Goal: Information Seeking & Learning: Learn about a topic

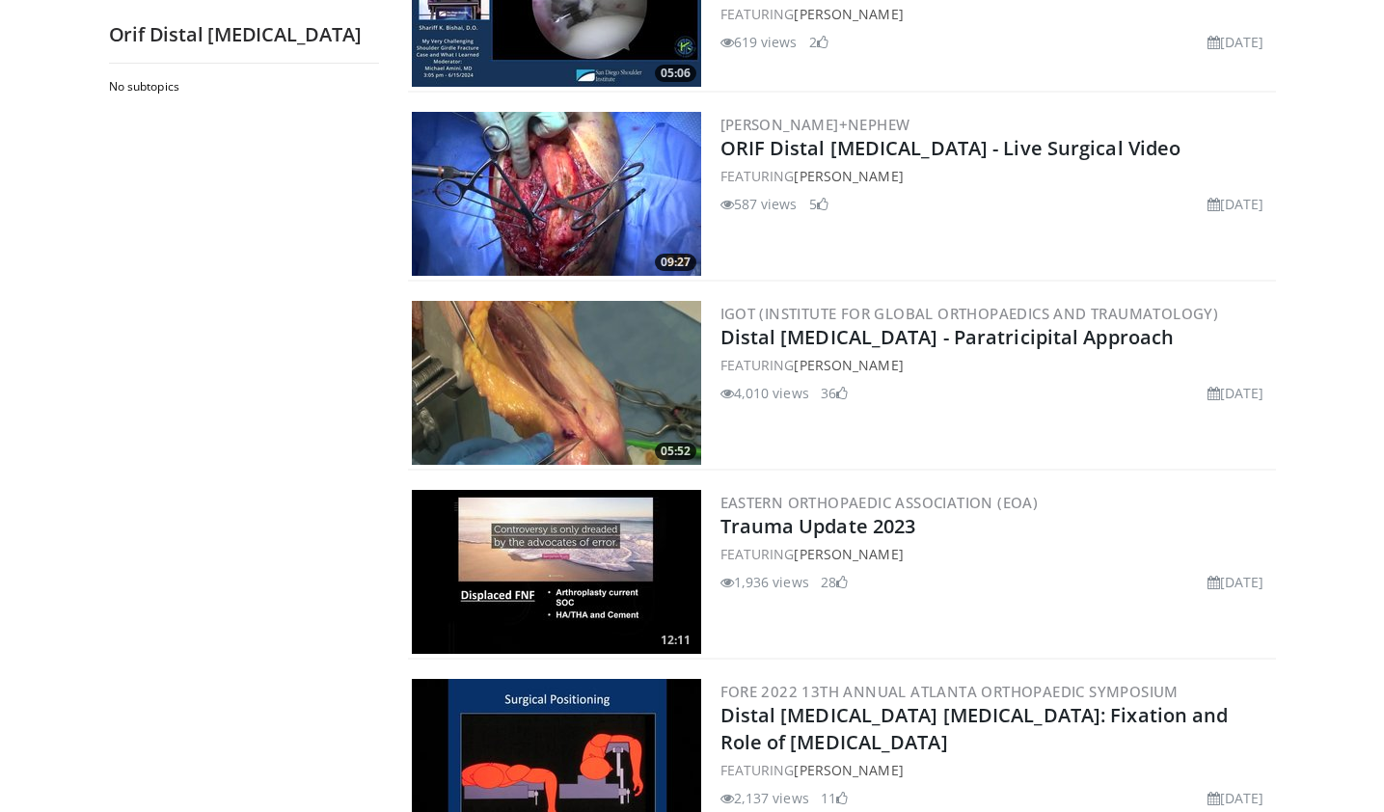
scroll to position [1242, 0]
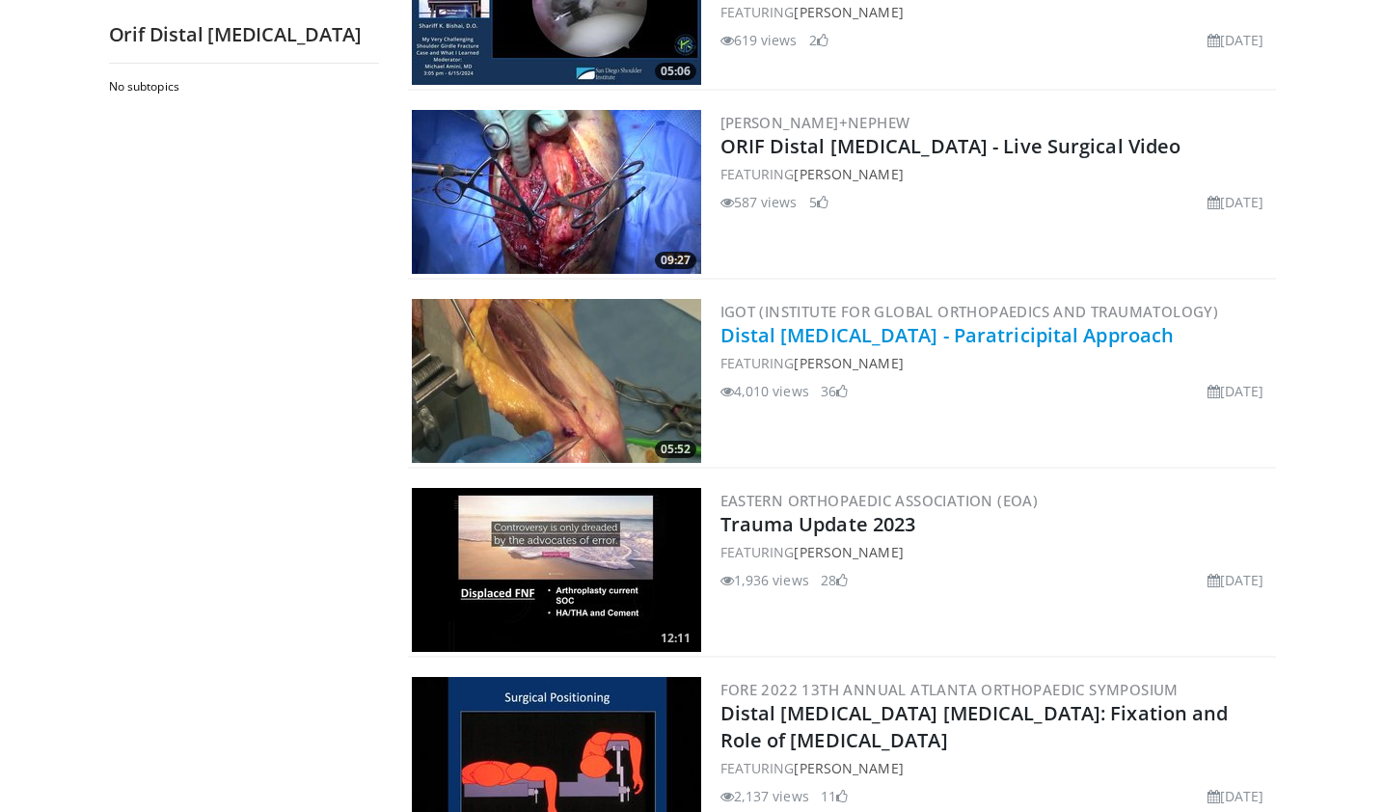
click at [796, 337] on link "Distal [MEDICAL_DATA] - Paratricipital Approach" at bounding box center [948, 335] width 454 height 26
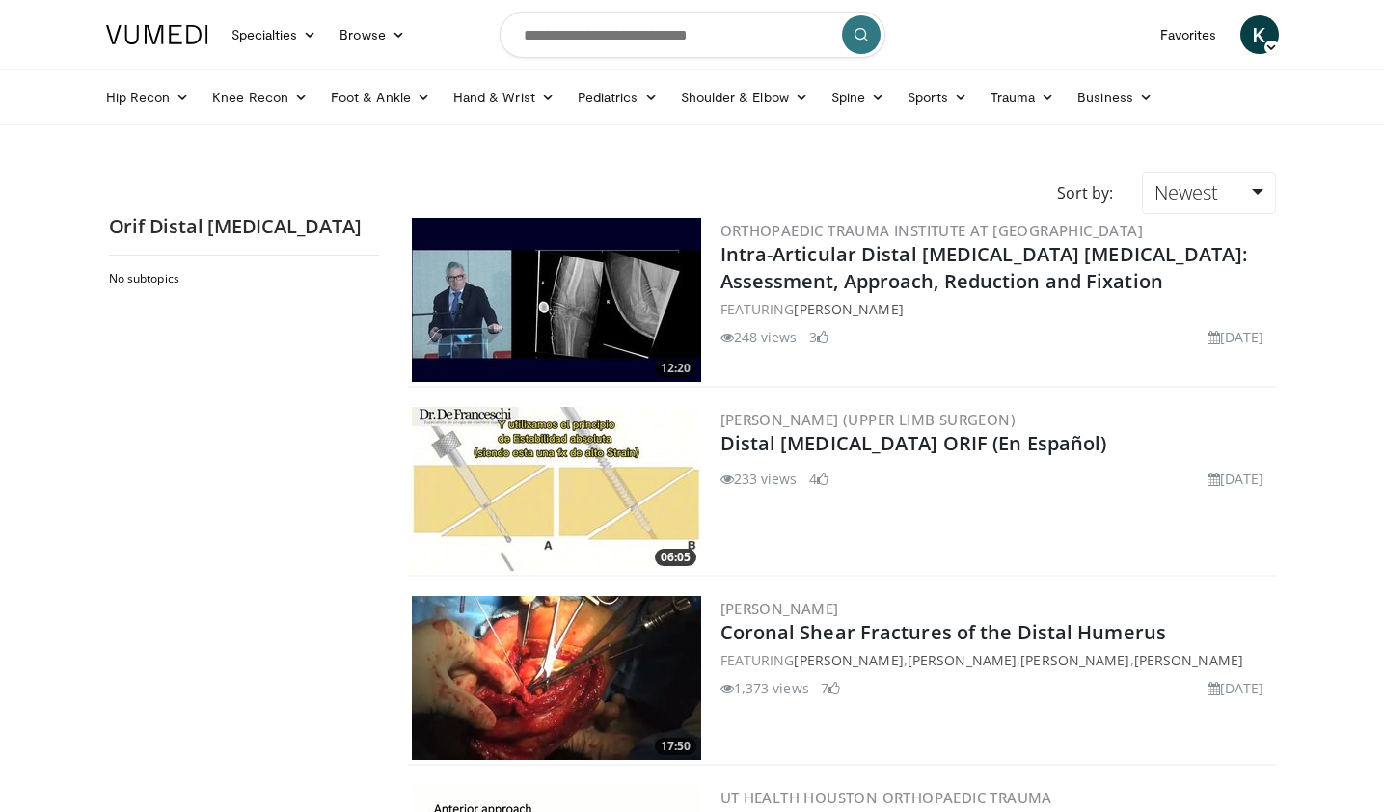
scroll to position [0, 0]
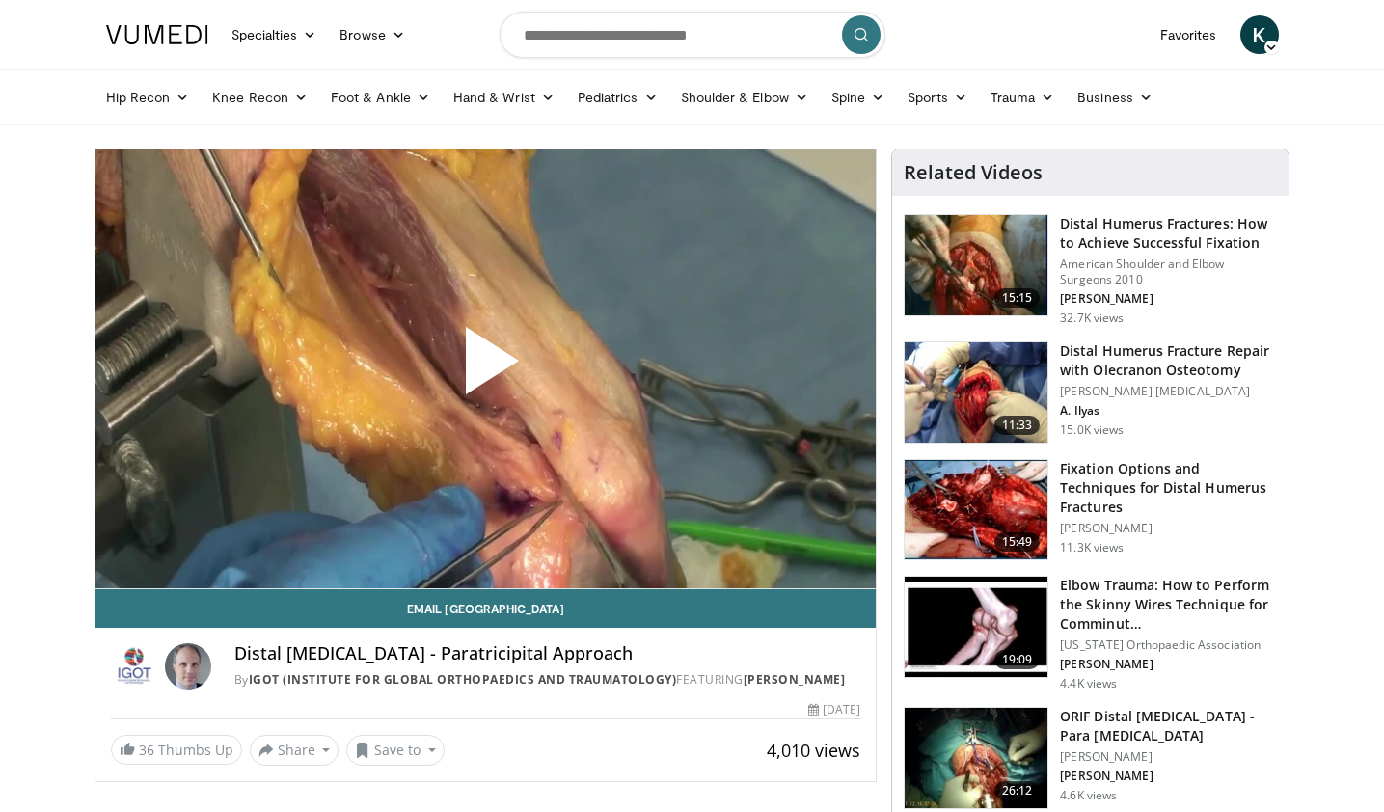
click at [485, 368] on span "Video Player" at bounding box center [485, 368] width 0 height 0
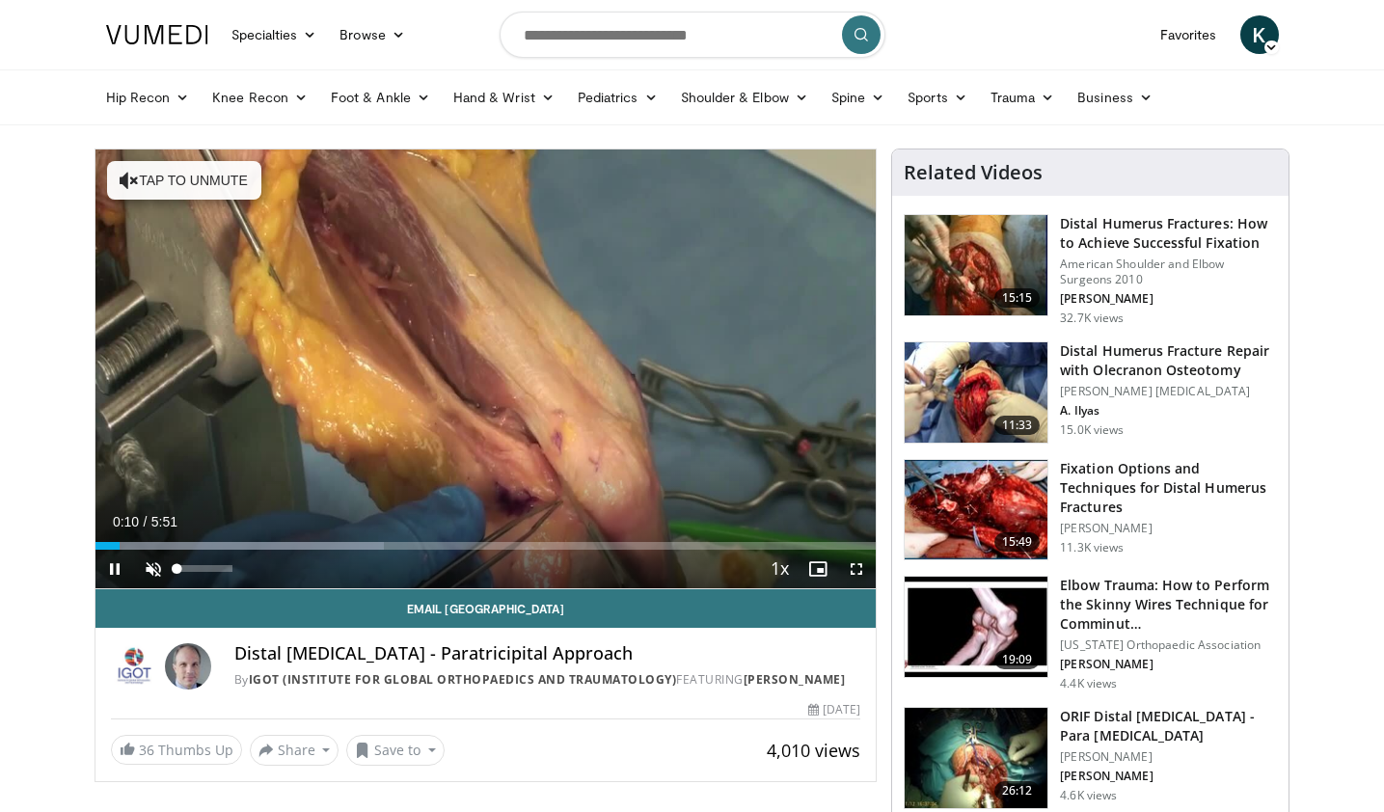
click at [155, 564] on span "Video Player" at bounding box center [153, 569] width 39 height 39
click at [205, 569] on div "47%" at bounding box center [204, 568] width 55 height 7
click at [194, 569] on div "30%" at bounding box center [204, 568] width 55 height 7
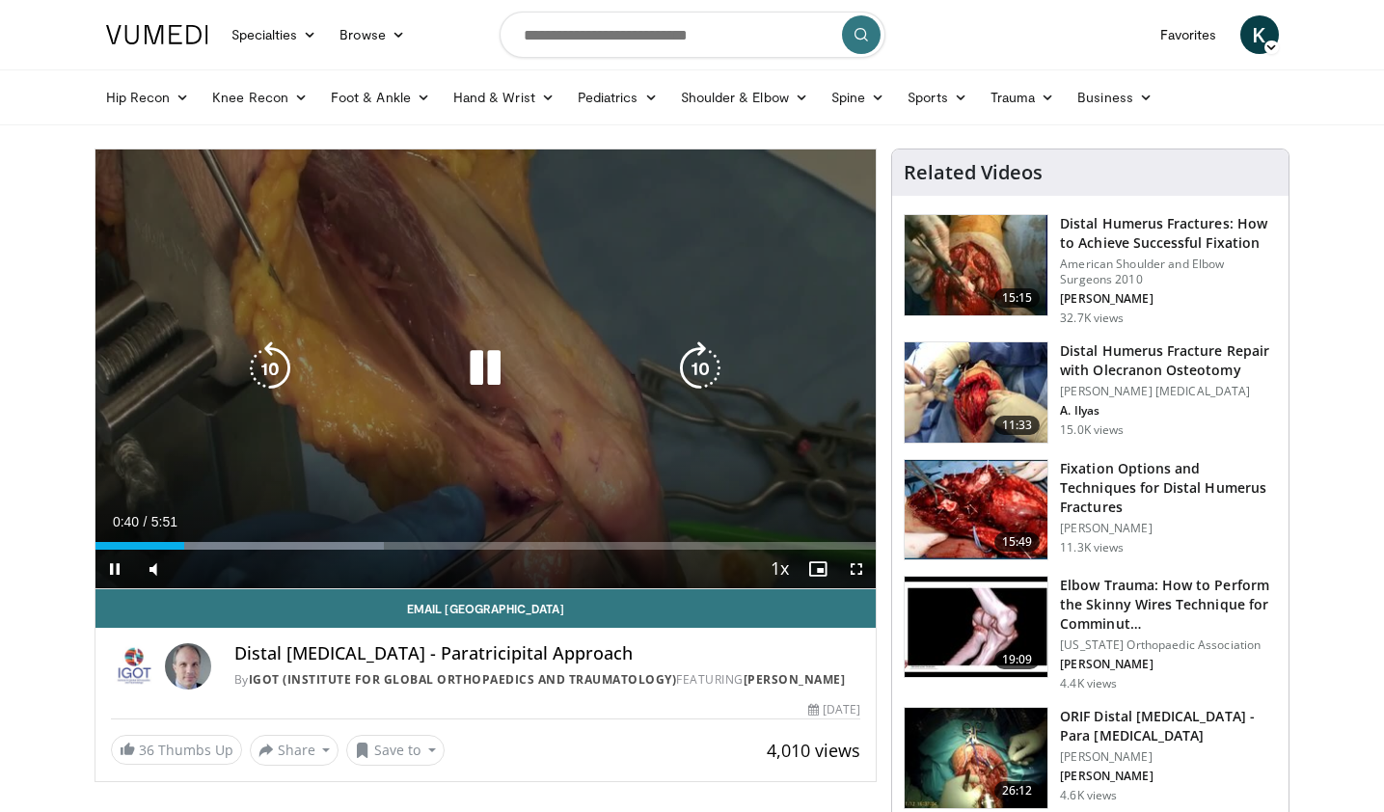
click at [512, 365] on icon "Video Player" at bounding box center [485, 368] width 54 height 54
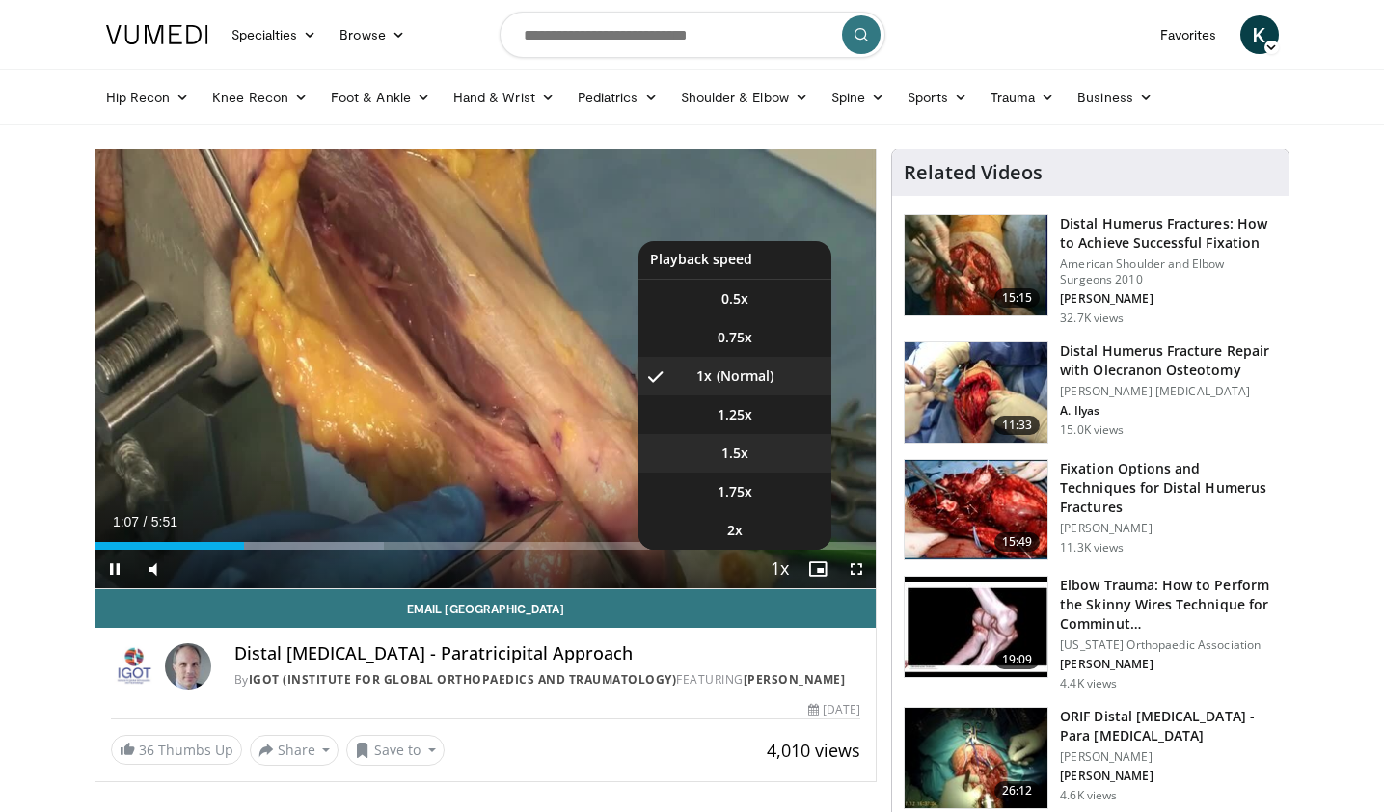
click at [752, 451] on li "1.5x" at bounding box center [735, 453] width 193 height 39
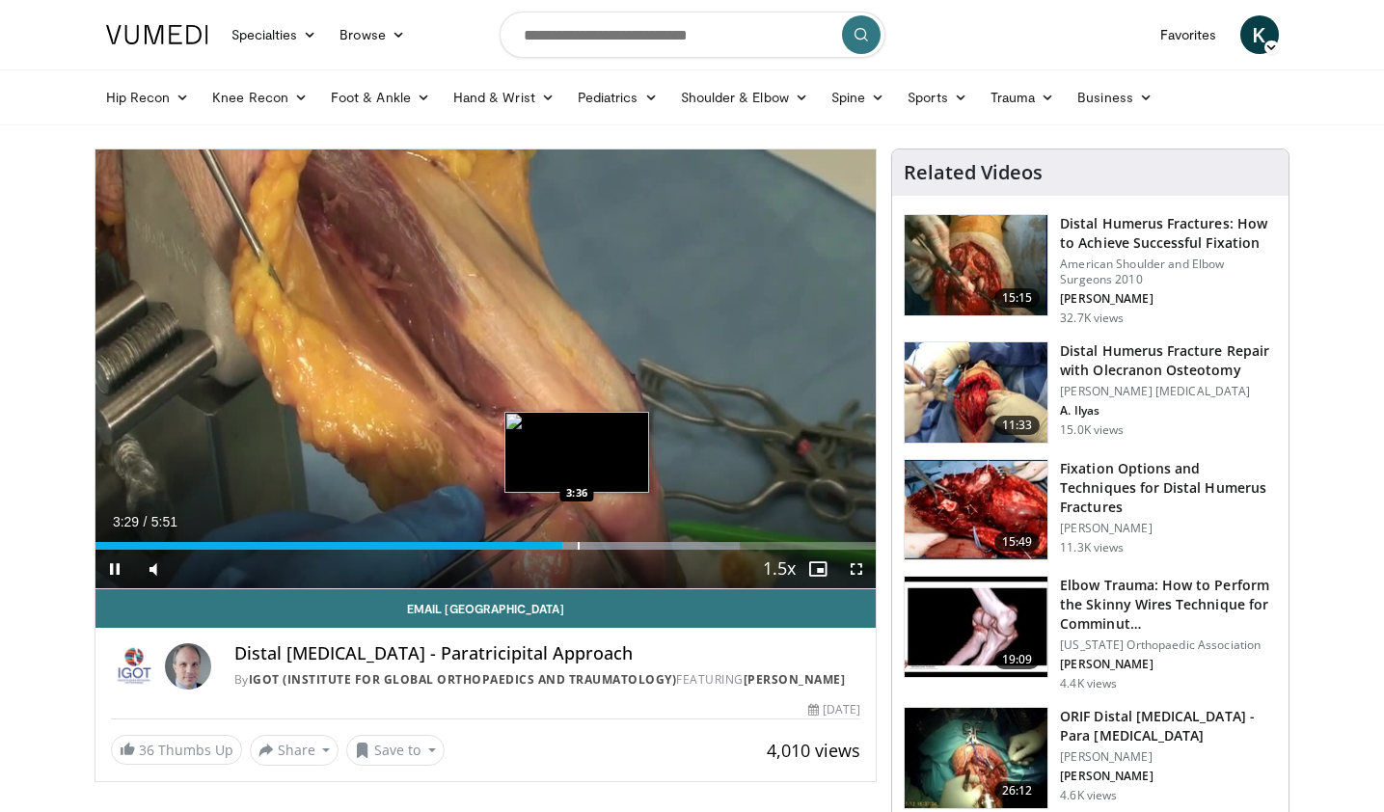
click at [578, 543] on div "Progress Bar" at bounding box center [579, 546] width 2 height 8
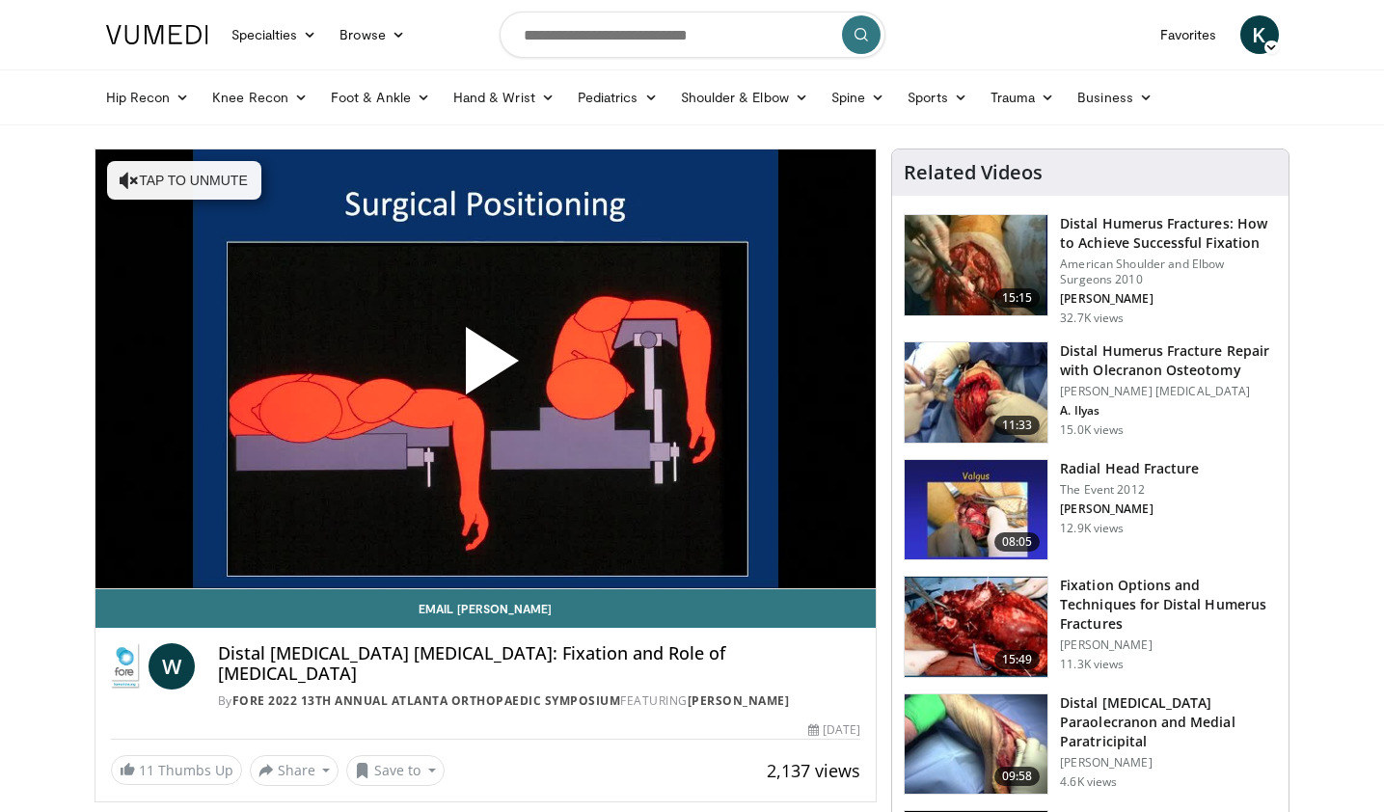
click at [485, 368] on span "Video Player" at bounding box center [485, 368] width 0 height 0
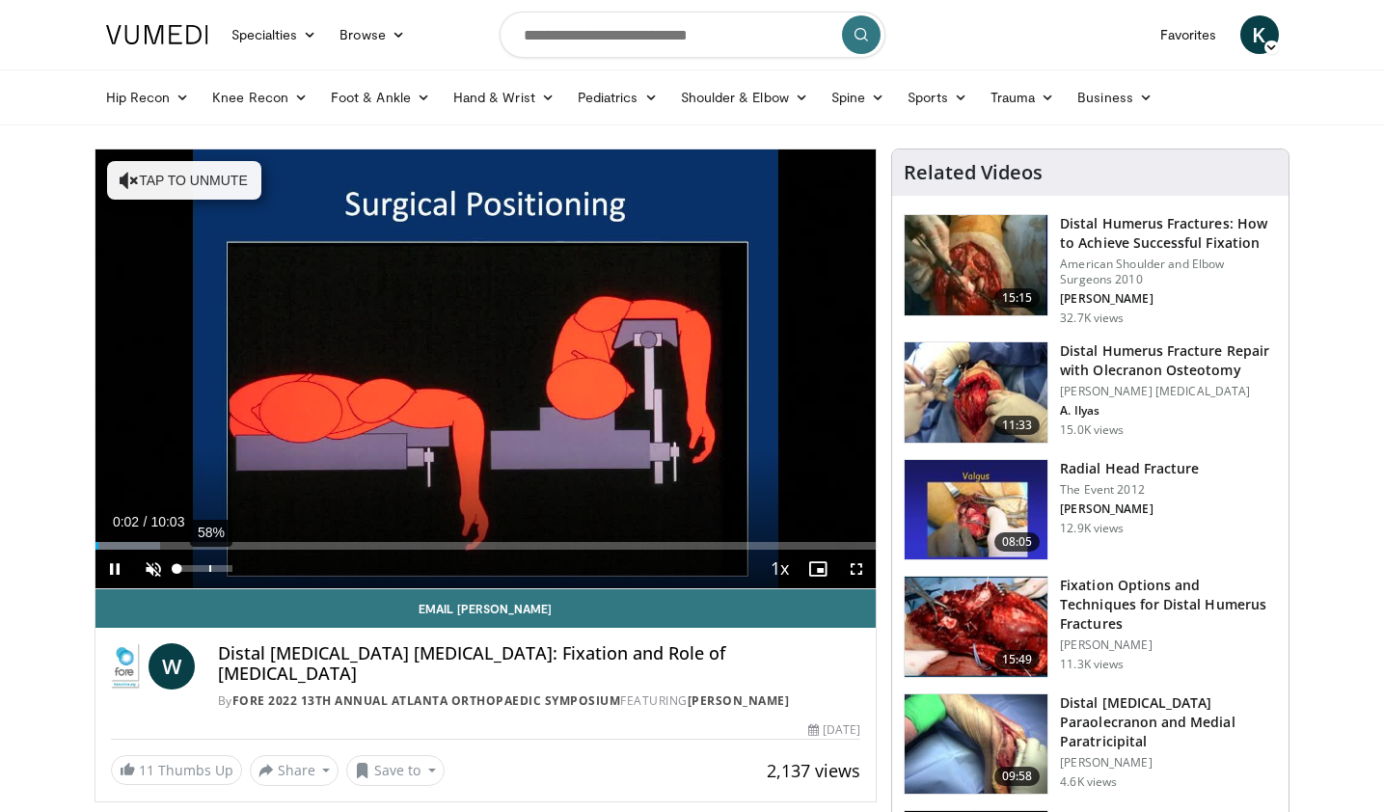
click at [213, 564] on div "58%" at bounding box center [206, 569] width 68 height 39
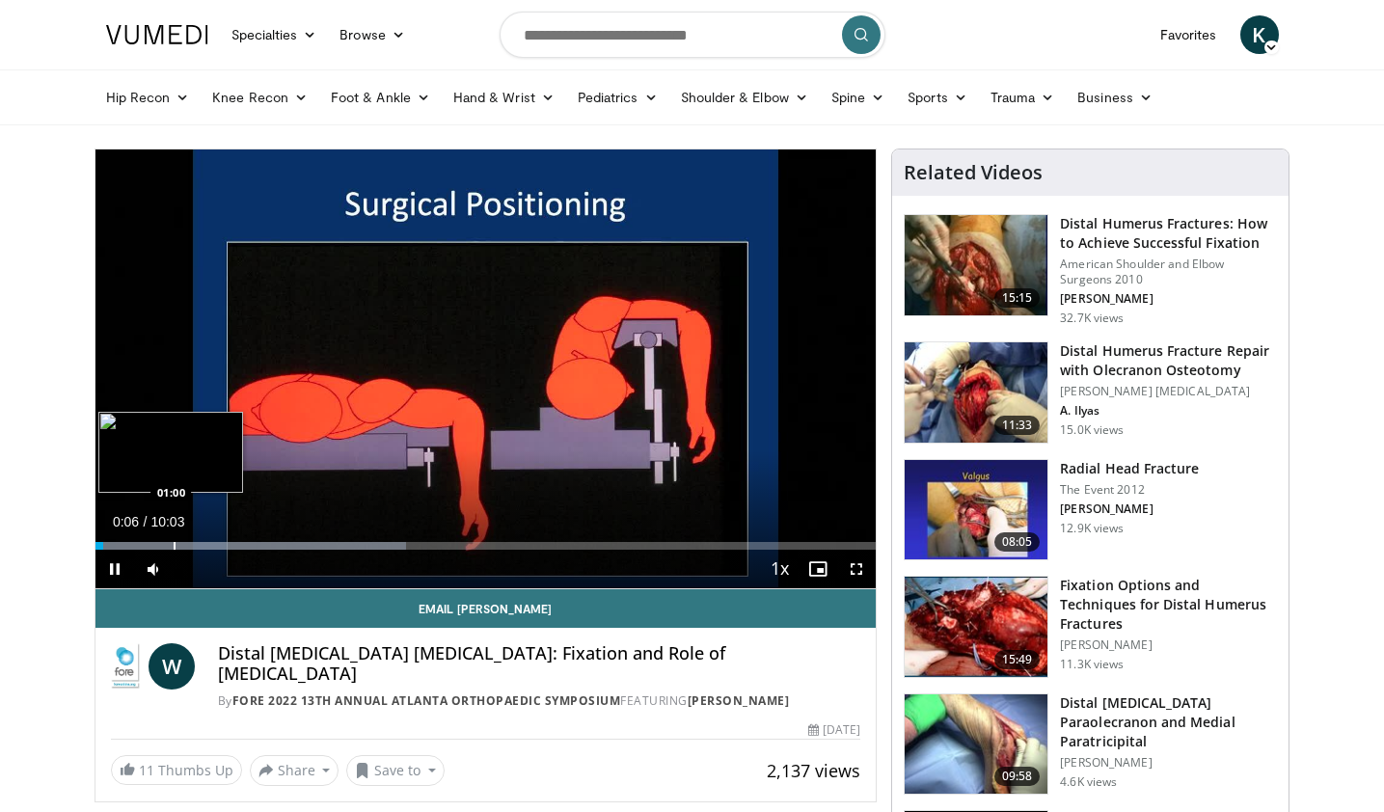
click at [174, 542] on div "Progress Bar" at bounding box center [175, 546] width 2 height 8
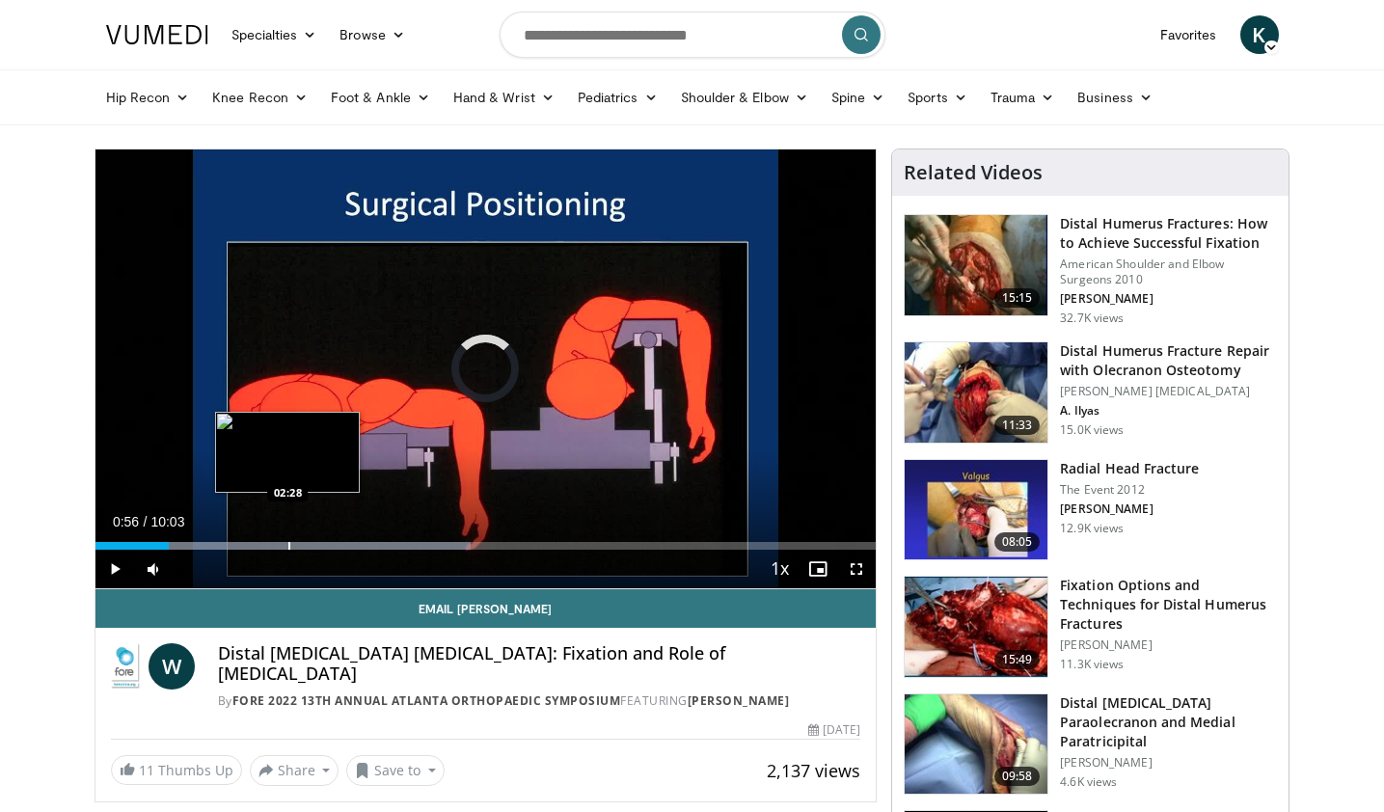
click at [288, 546] on div "Progress Bar" at bounding box center [289, 546] width 2 height 8
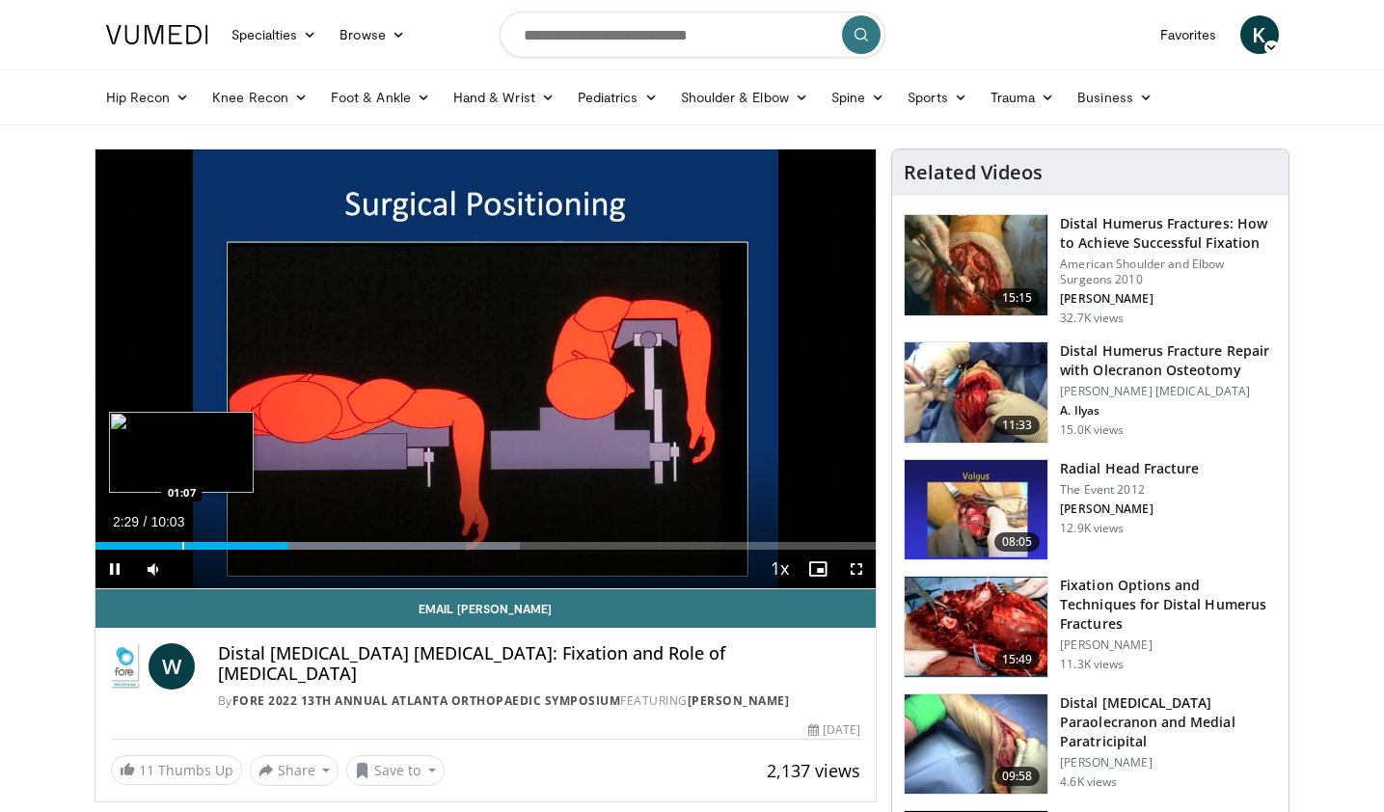
click at [182, 546] on div "Progress Bar" at bounding box center [183, 546] width 2 height 8
click at [204, 542] on div "Progress Bar" at bounding box center [205, 546] width 2 height 8
click at [227, 542] on div "Loaded : 21.55% 01:24 01:39" at bounding box center [485, 546] width 781 height 8
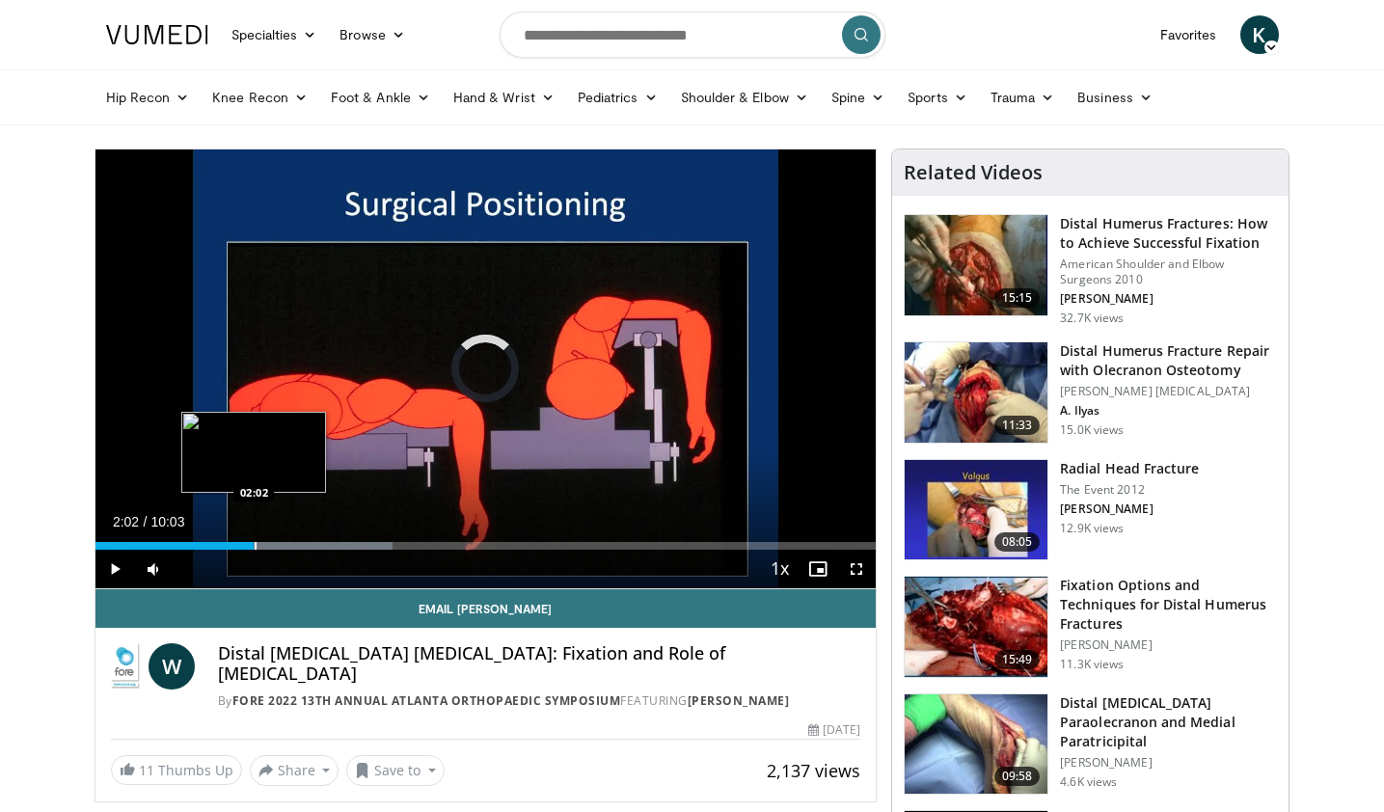
click at [255, 542] on div "Progress Bar" at bounding box center [256, 546] width 2 height 8
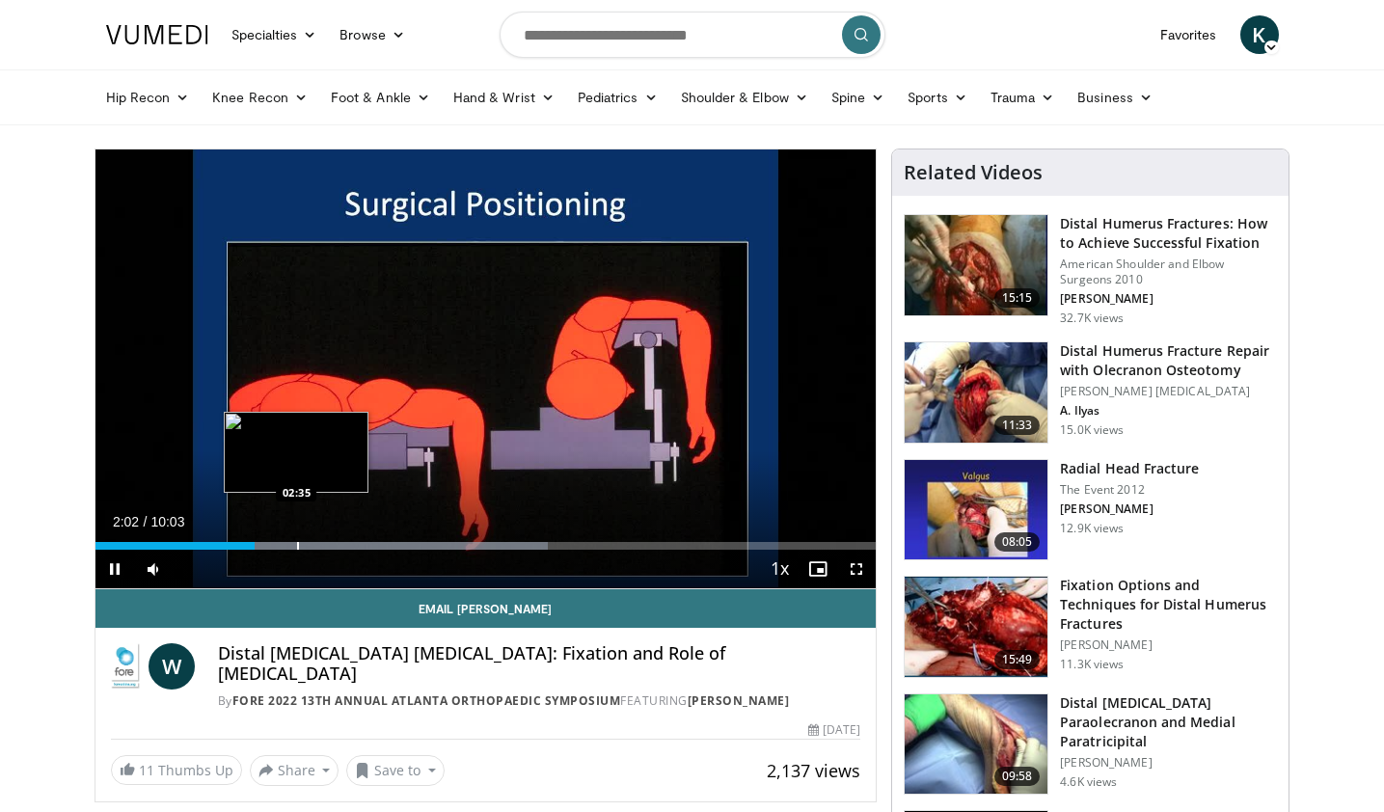
click at [299, 544] on div "Loaded : 58.03% 02:02 02:35" at bounding box center [485, 546] width 781 height 8
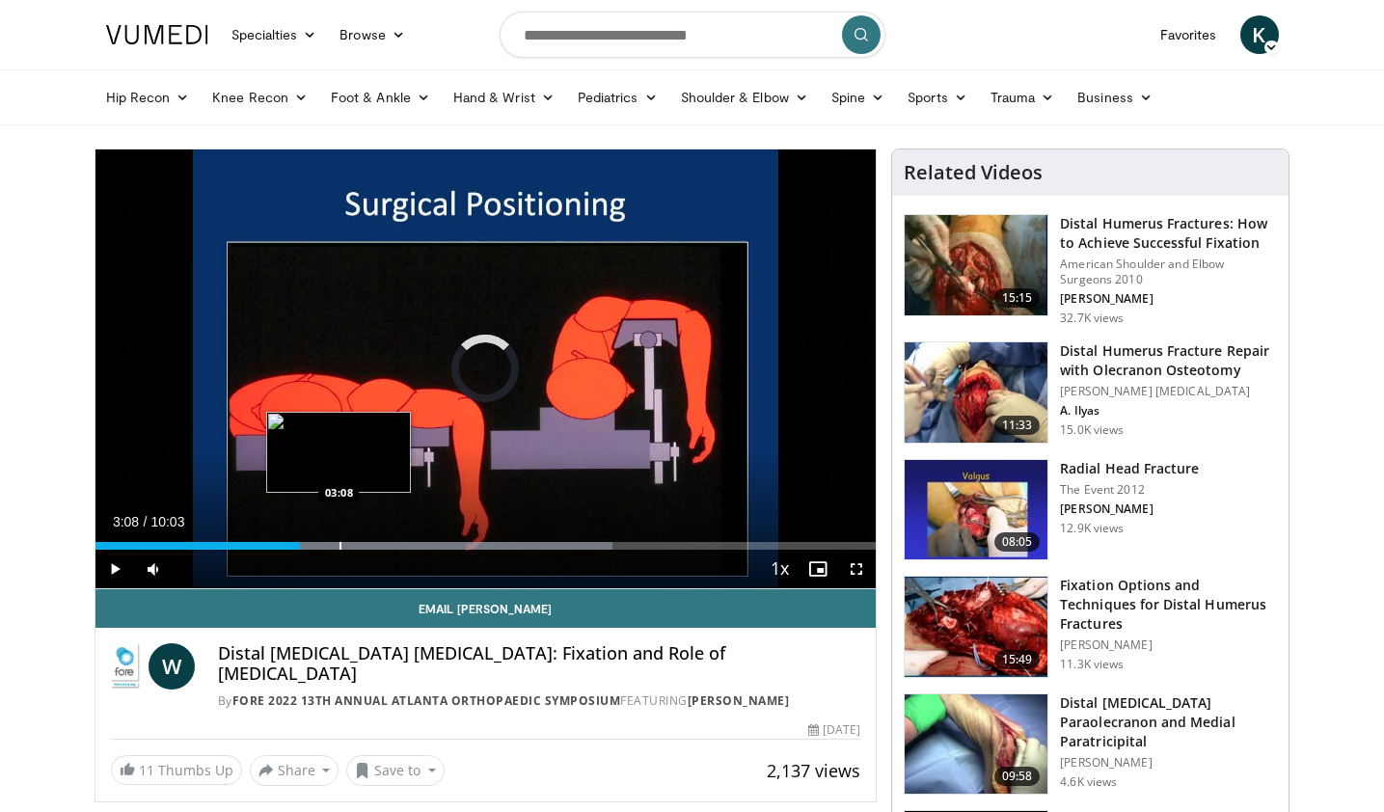
click at [340, 542] on div "Progress Bar" at bounding box center [341, 546] width 2 height 8
click at [368, 538] on div "Loaded : 71.29% 03:08 03:31" at bounding box center [485, 540] width 781 height 18
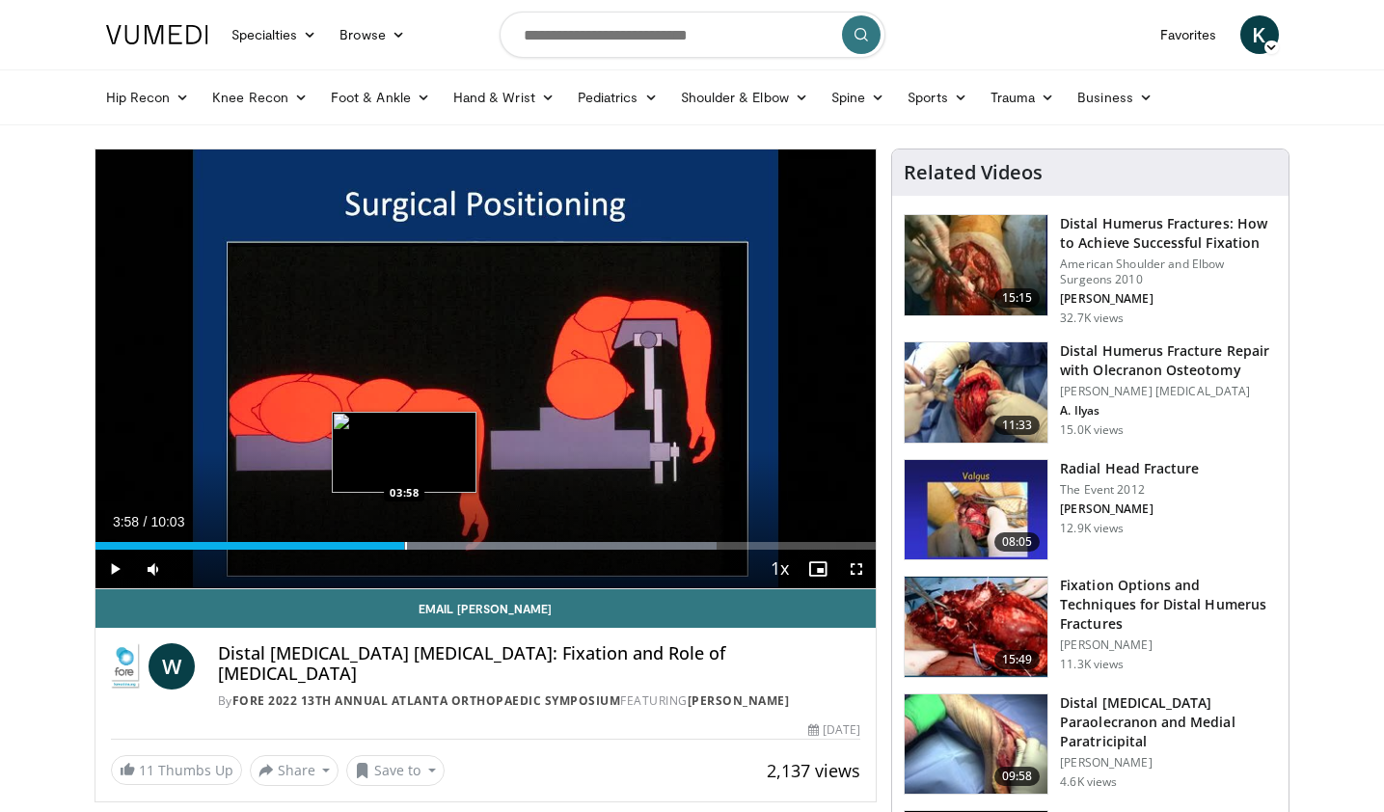
click at [404, 540] on div "Loaded : 79.58% 03:58 03:58" at bounding box center [485, 540] width 781 height 18
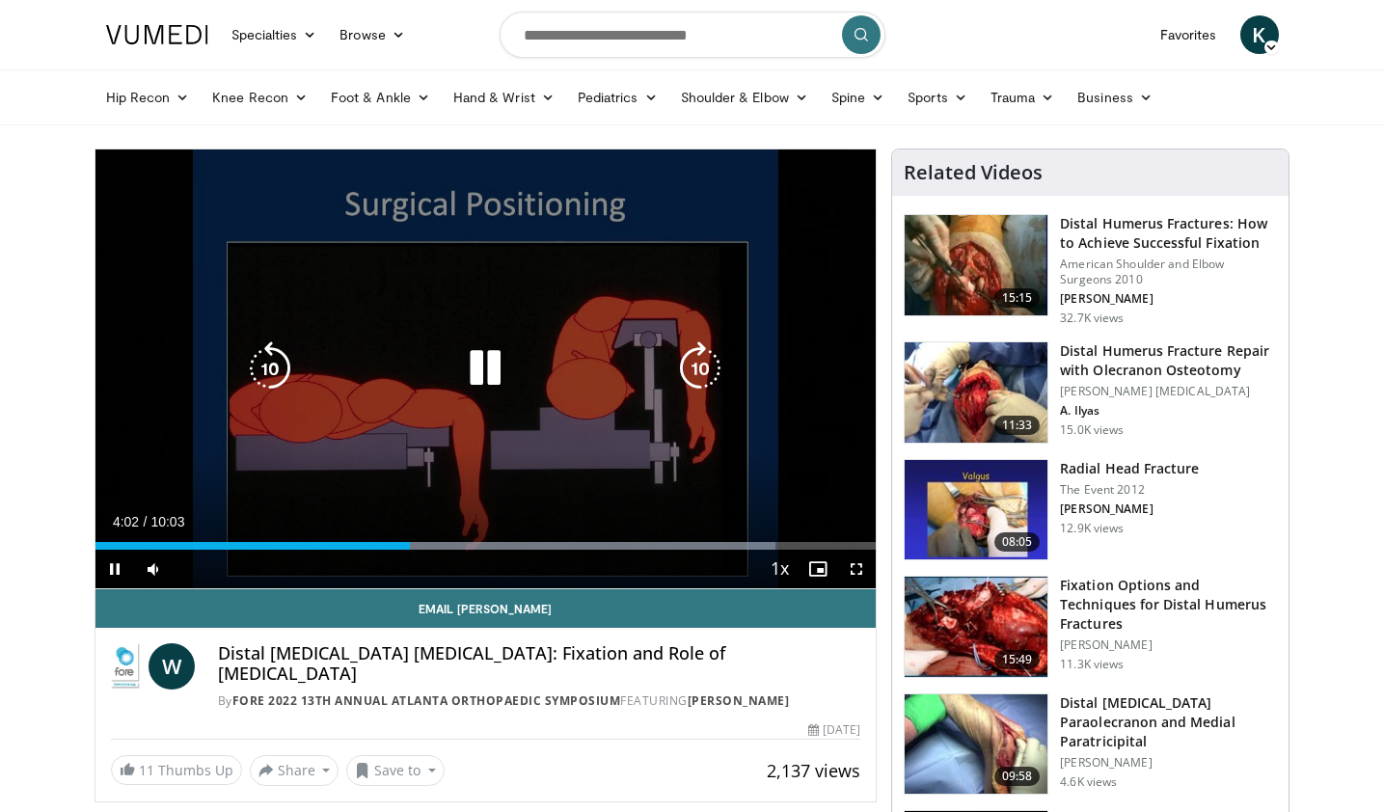
click at [507, 394] on icon "Video Player" at bounding box center [485, 368] width 54 height 54
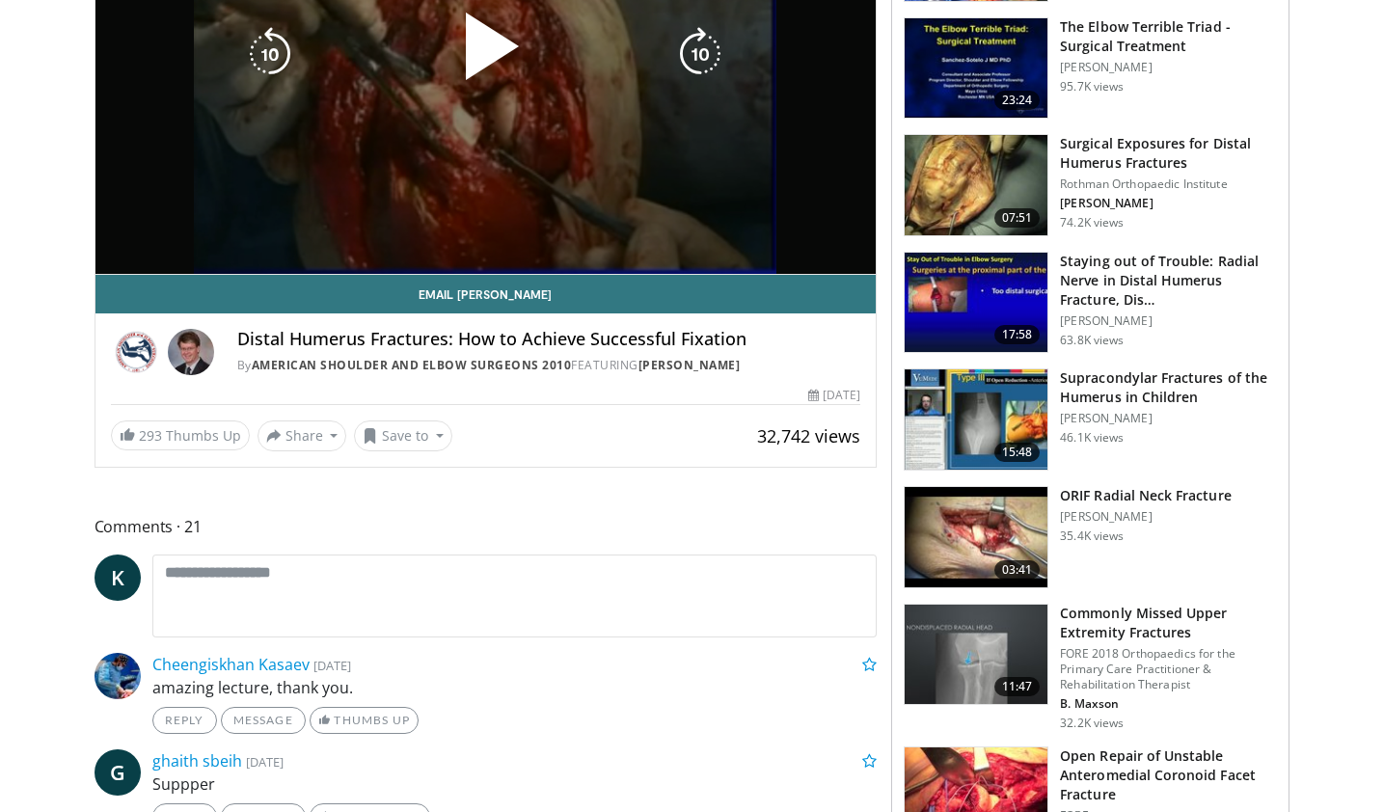
scroll to position [434, 0]
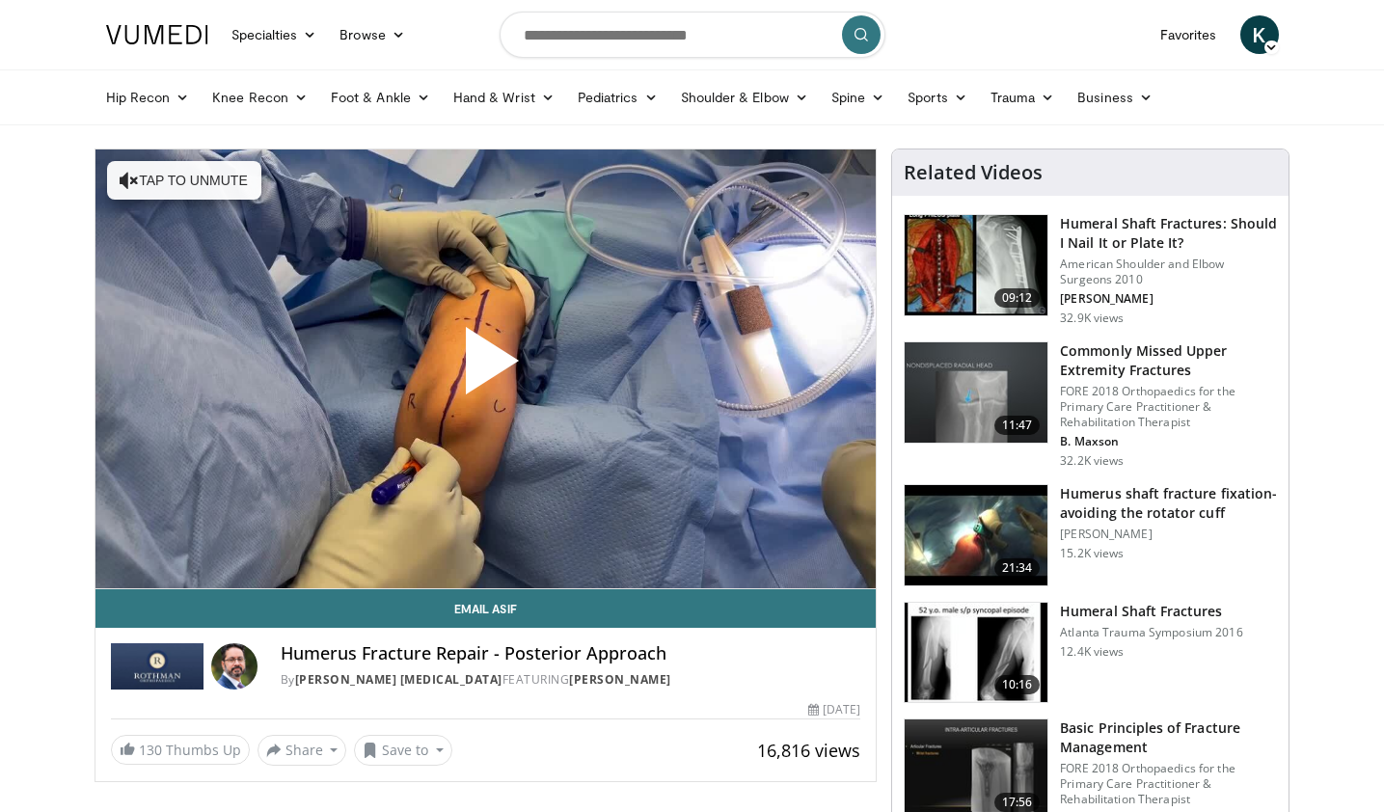
click at [485, 368] on span "Video Player" at bounding box center [485, 368] width 0 height 0
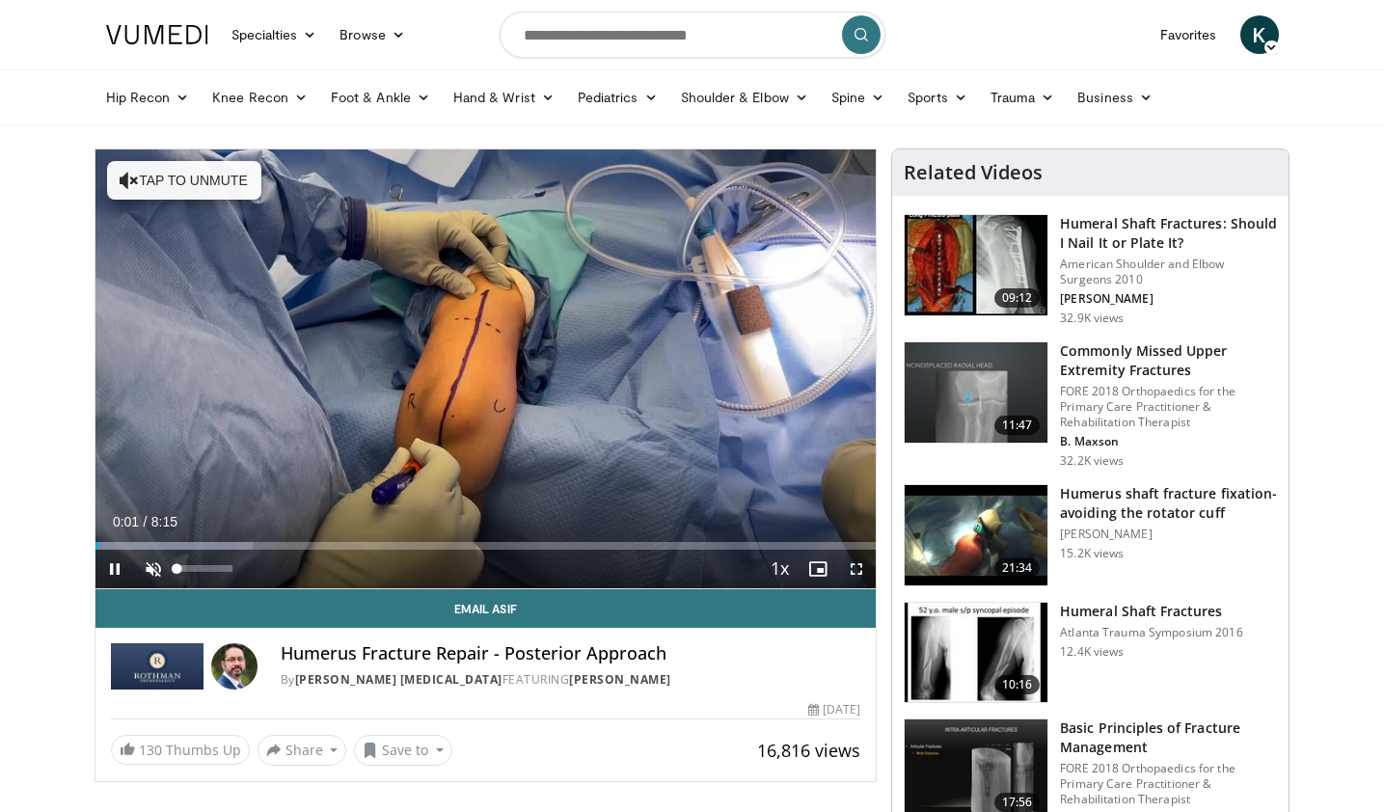
click at [160, 569] on span "Video Player" at bounding box center [153, 569] width 39 height 39
click at [855, 572] on span "Video Player" at bounding box center [856, 569] width 39 height 39
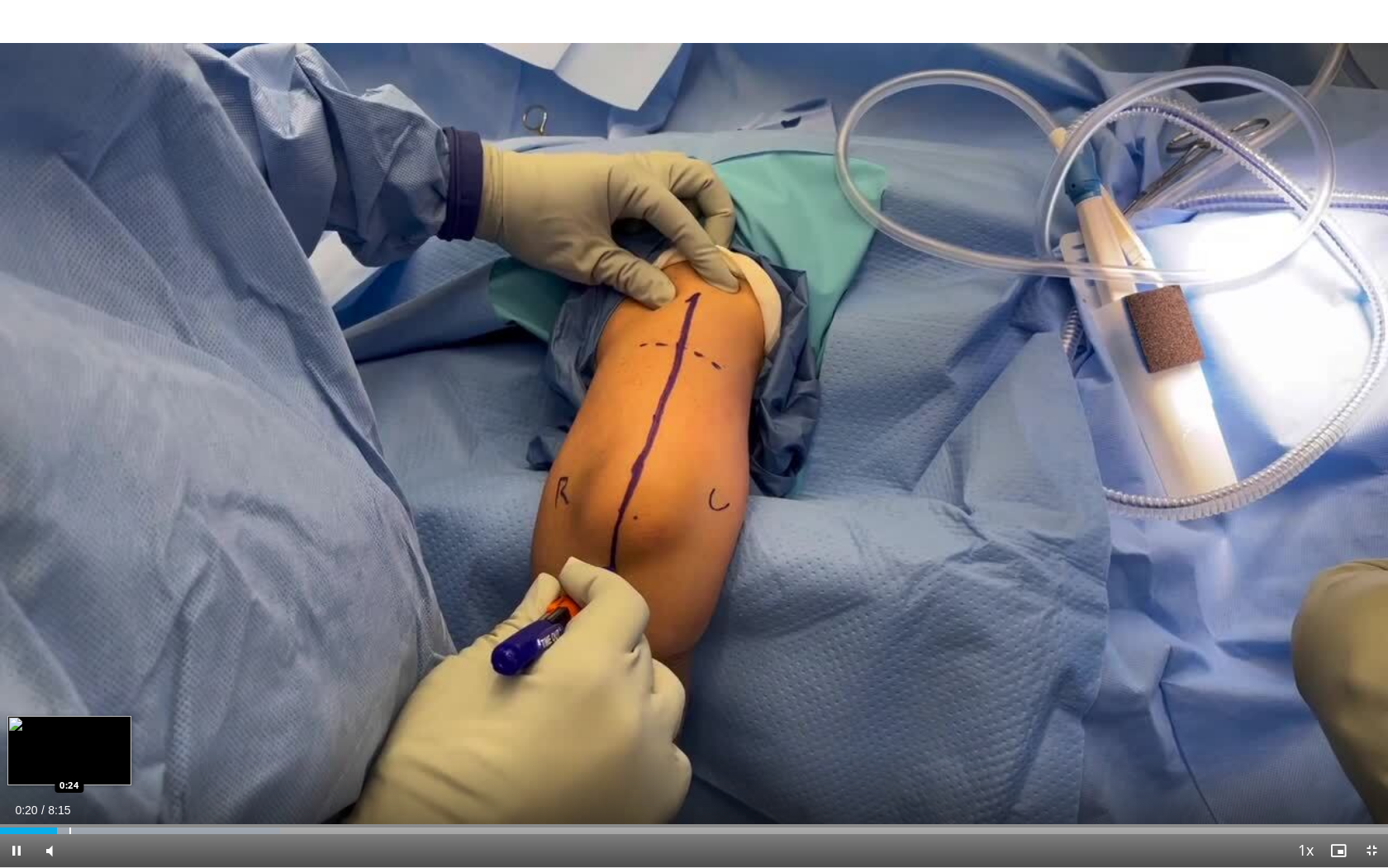
click at [70, 695] on div "Loaded : 20.16% 0:20 0:24" at bounding box center [694, 826] width 1388 height 15
click at [108, 695] on div "Progress Bar" at bounding box center [109, 830] width 2 height 7
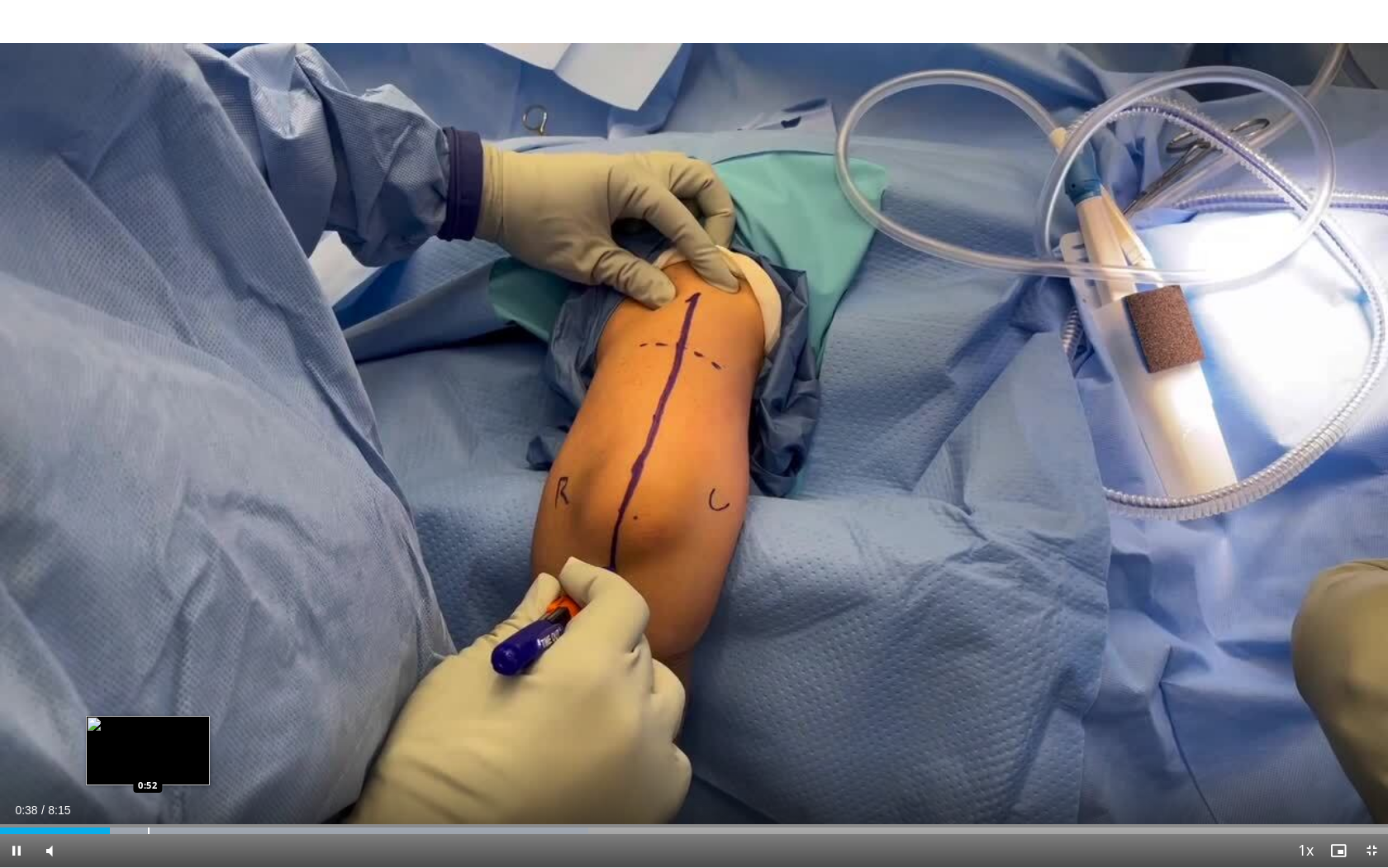
click at [148, 695] on div "Loaded : 42.36% 0:39 0:52" at bounding box center [694, 826] width 1388 height 15
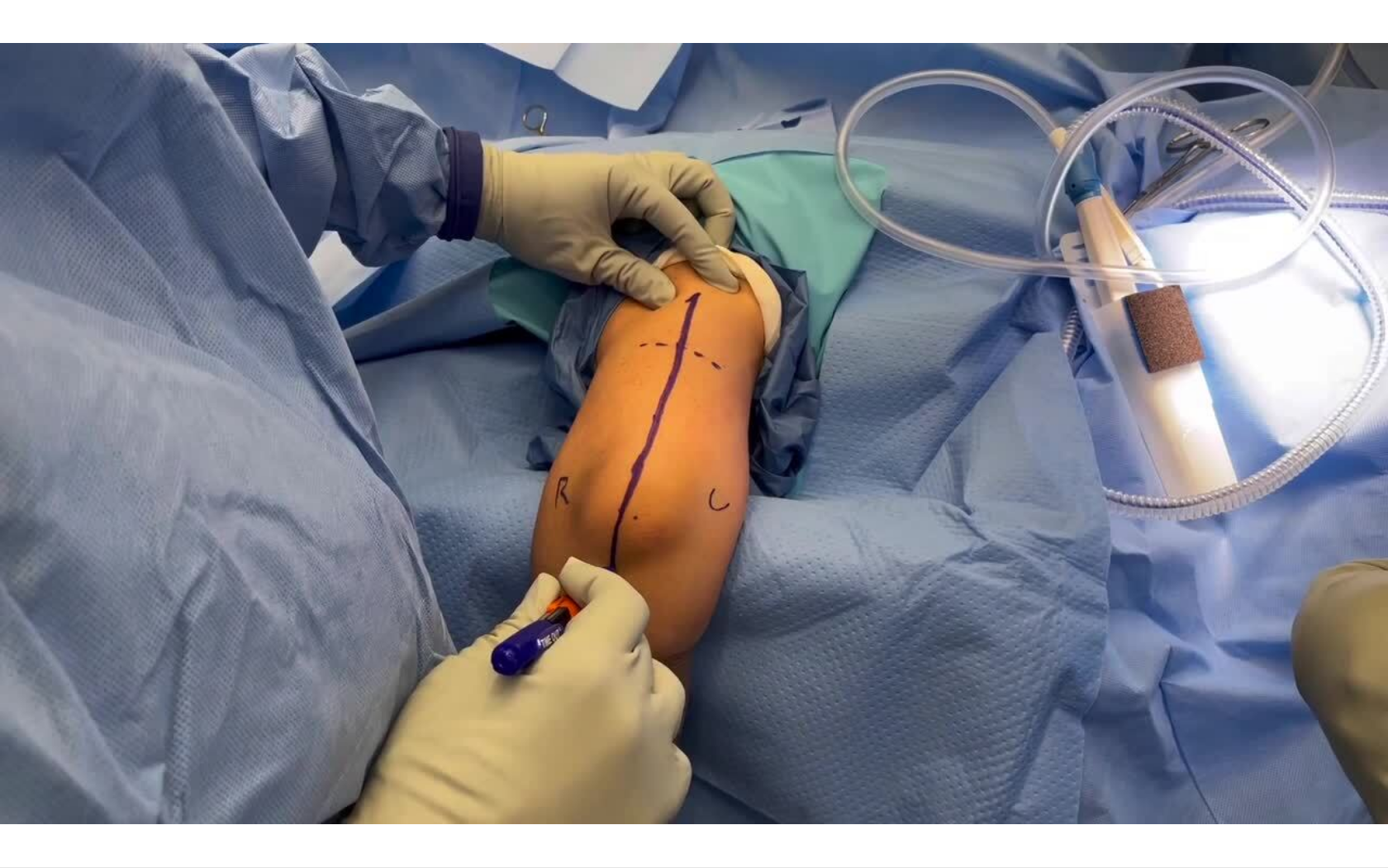
click at [145, 695] on video-js "**********" at bounding box center [694, 434] width 1388 height 868
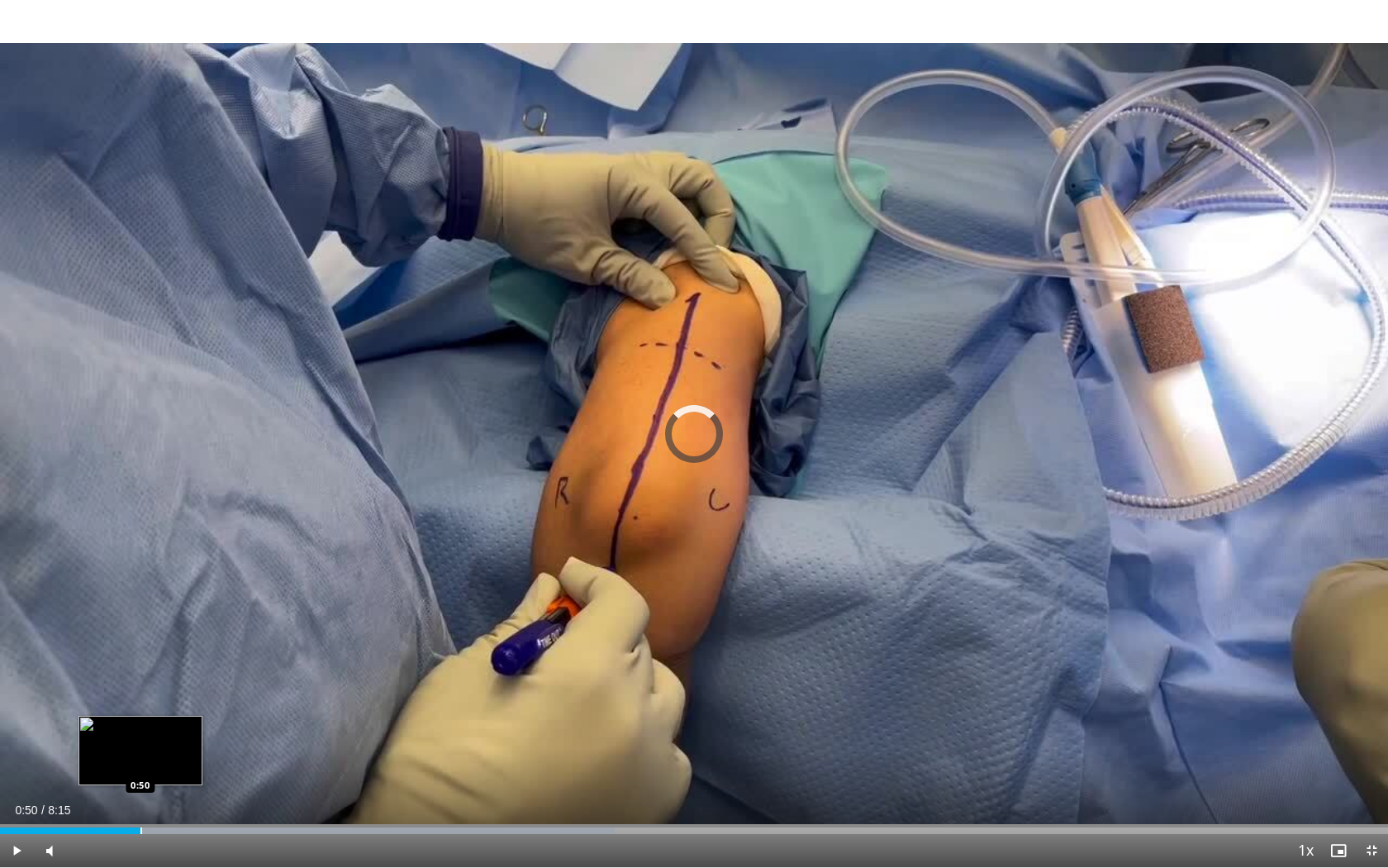
click at [141, 695] on div "Progress Bar" at bounding box center [141, 830] width 2 height 7
click at [184, 695] on div "Current Time 0:53 / Duration 8:15 Play Skip Backward Skip Forward Mute 56% Load…" at bounding box center [694, 850] width 1388 height 33
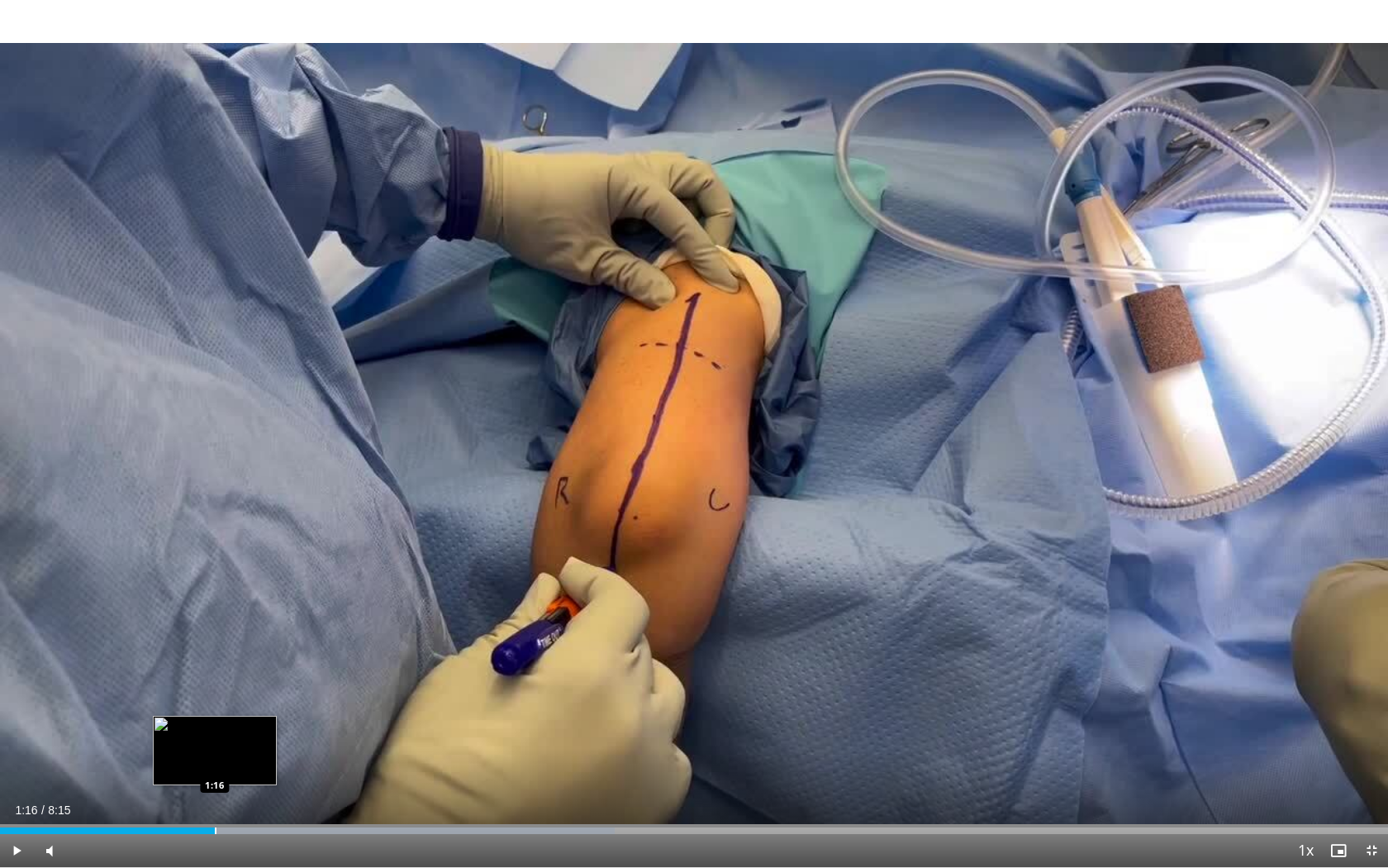
click at [215, 695] on div "Loaded : 44.26% 1:16 1:16" at bounding box center [694, 826] width 1388 height 15
click at [244, 695] on div "Progress Bar" at bounding box center [245, 830] width 2 height 7
click at [284, 695] on div "Loaded : 46.23% 1:27 1:41" at bounding box center [694, 826] width 1388 height 15
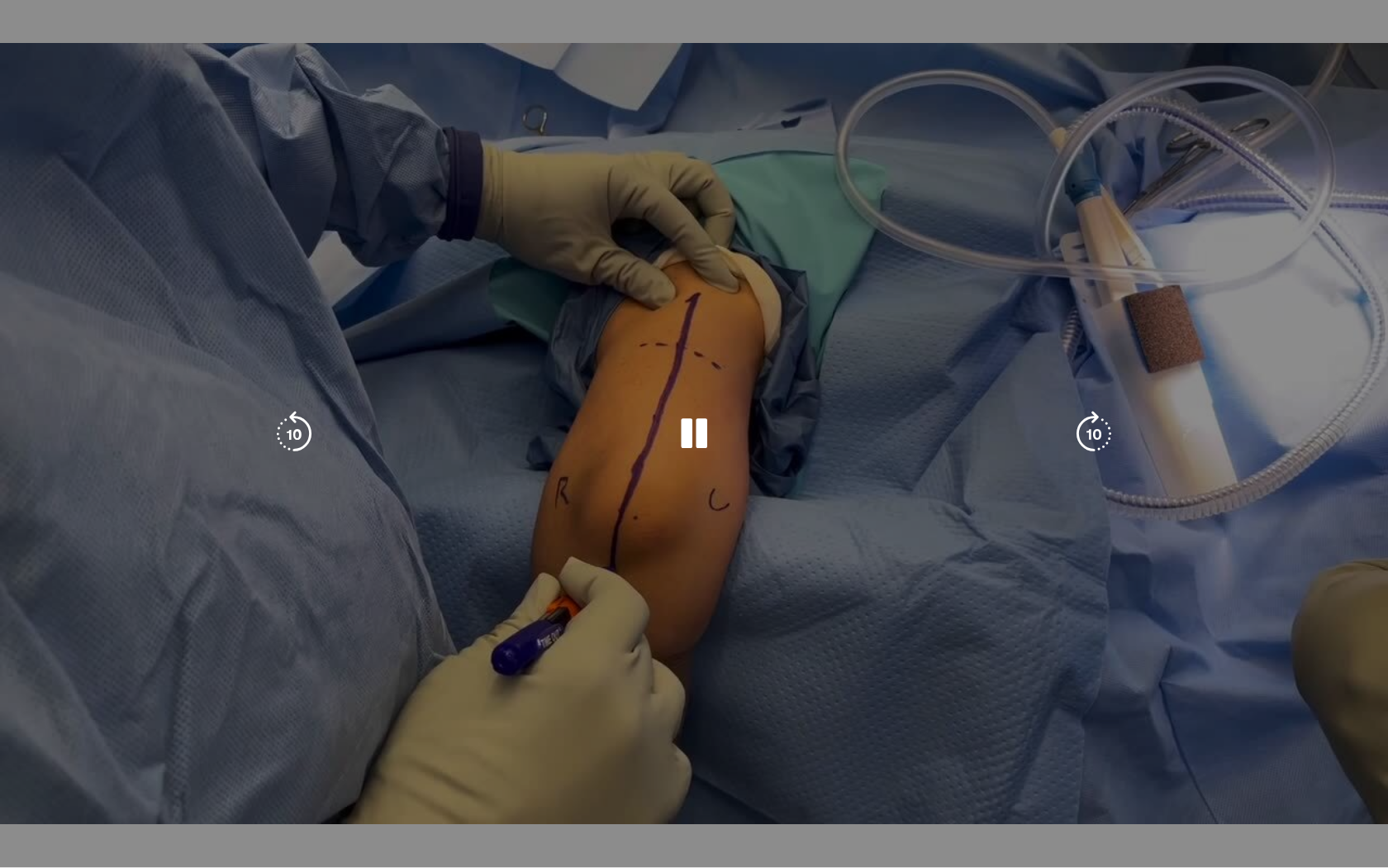
click at [267, 695] on video-js "**********" at bounding box center [694, 434] width 1388 height 868
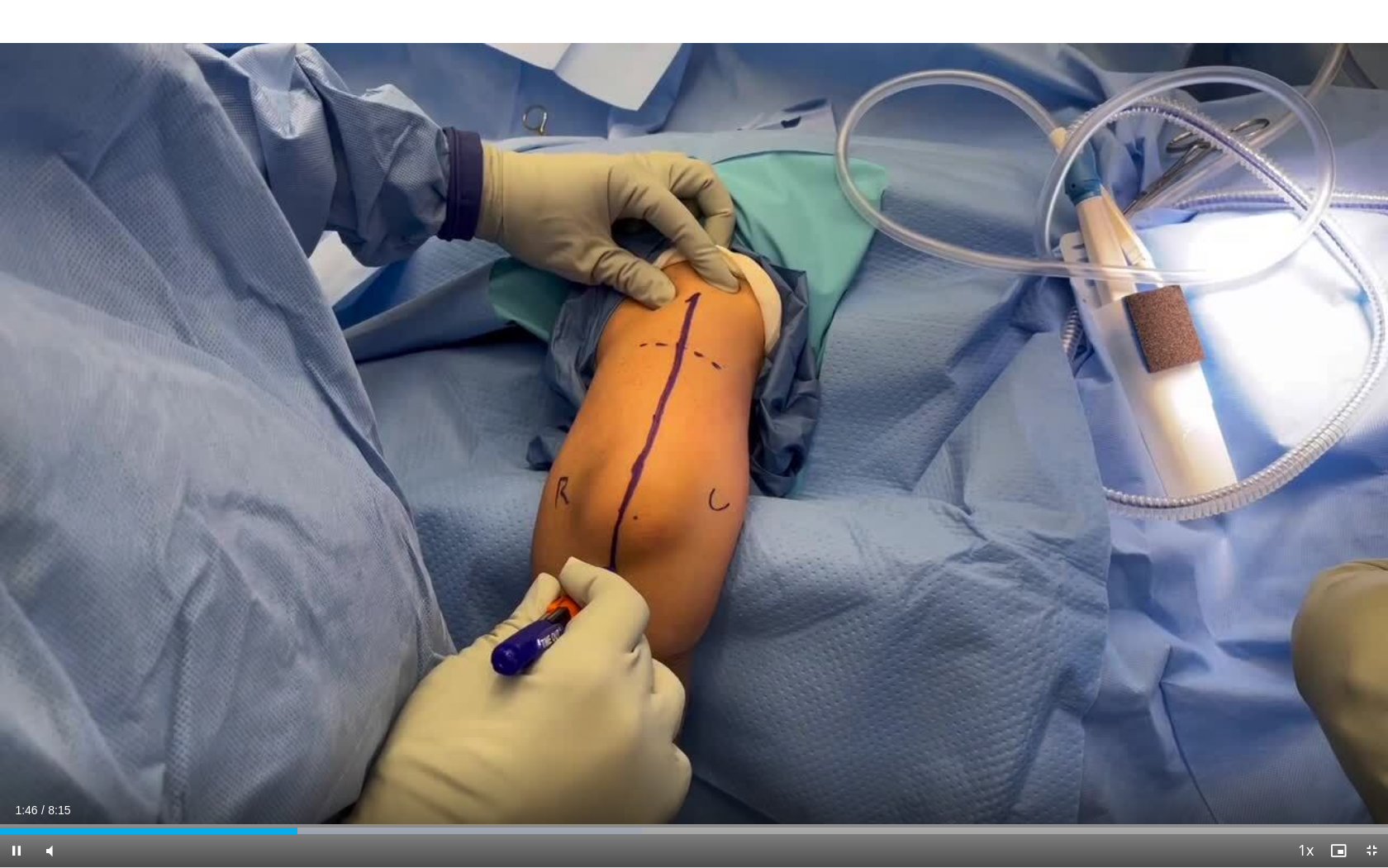
click at [260, 695] on div "Current Time 1:46 / Duration 8:15 Pause Skip Backward Skip Forward Mute 56% Loa…" at bounding box center [694, 850] width 1388 height 33
click at [267, 695] on div "Progress Bar" at bounding box center [268, 830] width 2 height 7
click at [290, 695] on div "Progress Bar" at bounding box center [290, 830] width 2 height 7
click at [332, 695] on div "Progress Bar" at bounding box center [332, 830] width 2 height 7
click at [365, 695] on div "Progress Bar" at bounding box center [366, 830] width 2 height 7
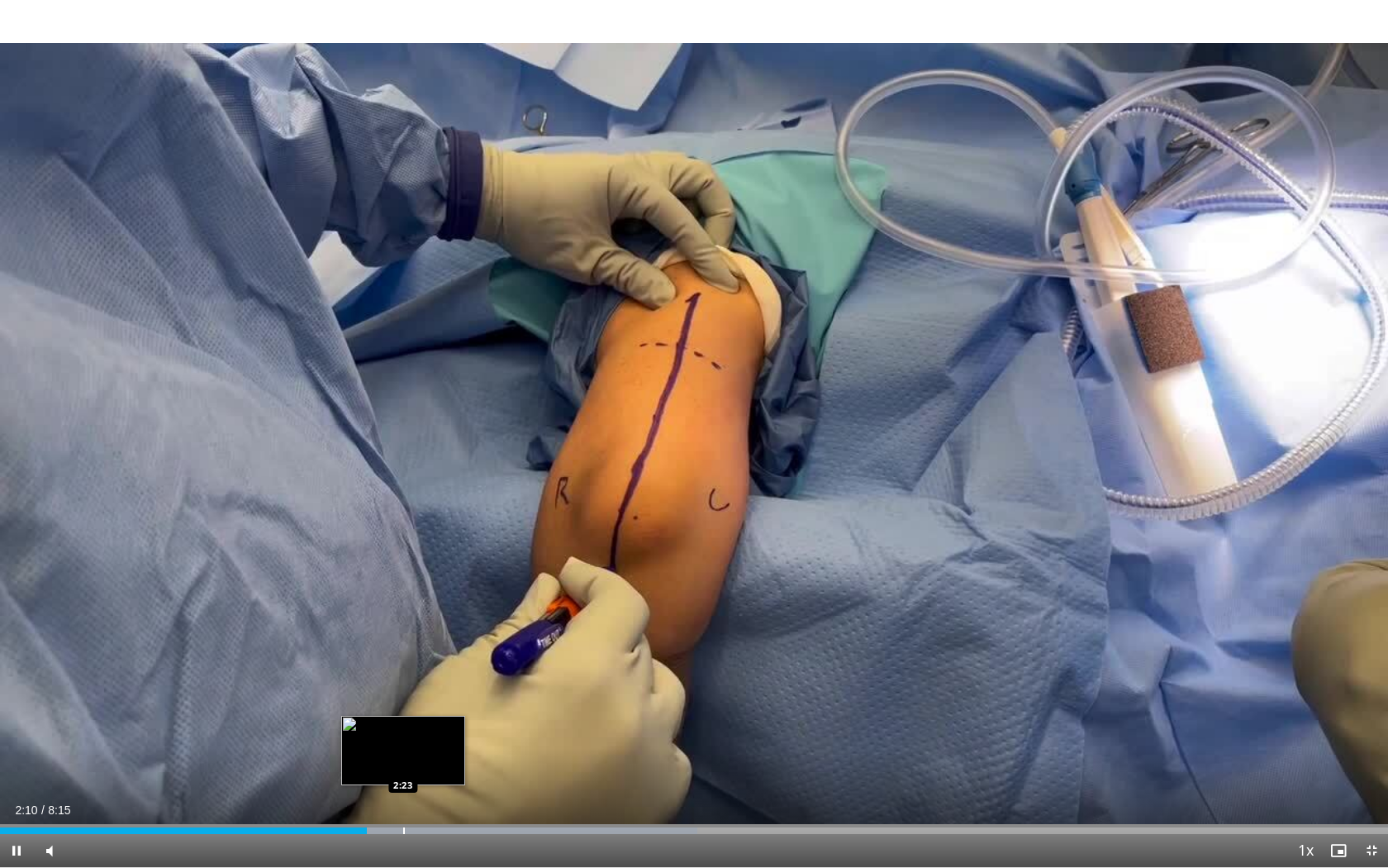
click at [404, 695] on div "Progress Bar" at bounding box center [404, 830] width 2 height 7
click at [433, 695] on div "Progress Bar" at bounding box center [434, 830] width 2 height 7
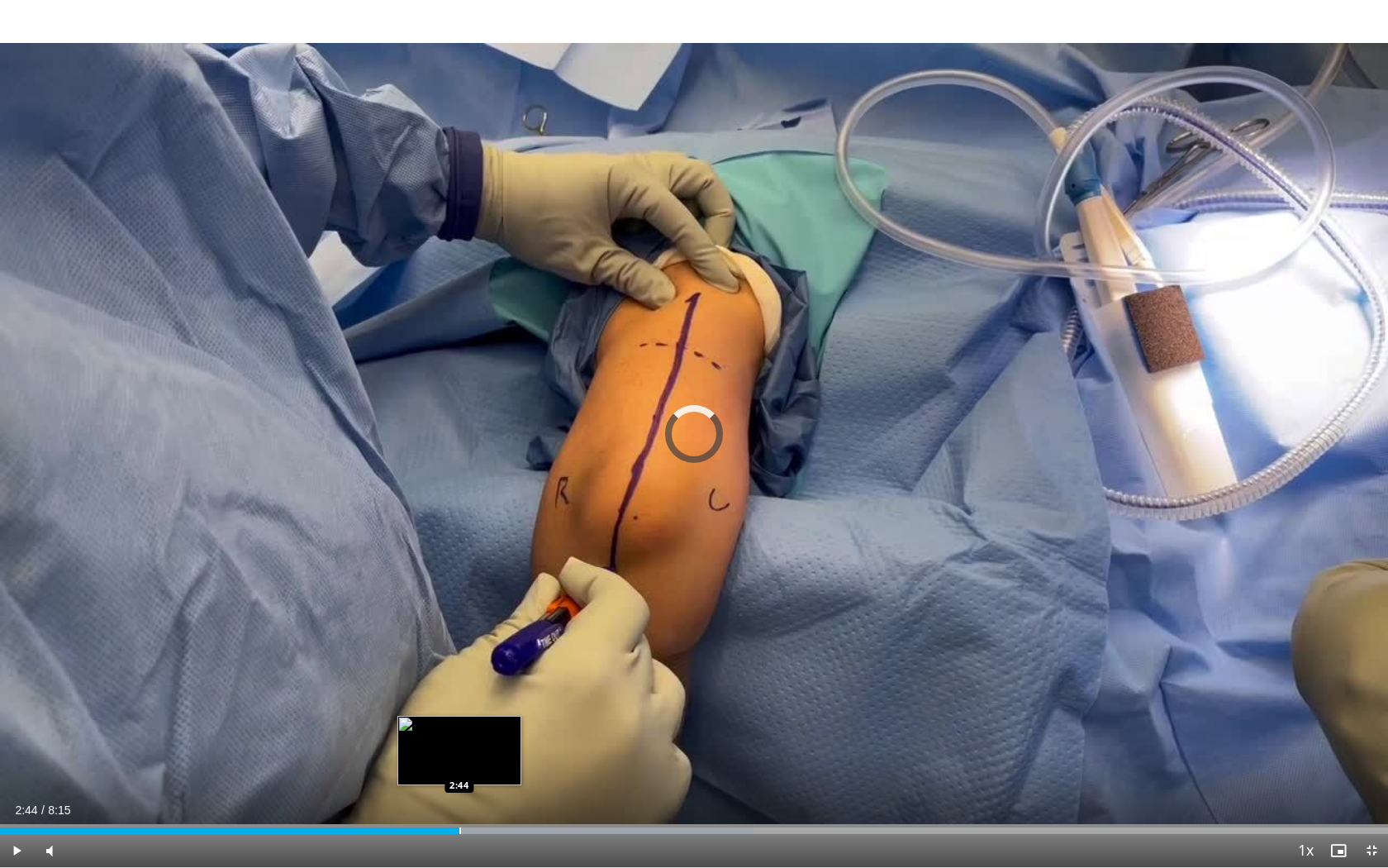
click at [459, 695] on div "Progress Bar" at bounding box center [460, 830] width 2 height 7
click at [486, 695] on div "Progress Bar" at bounding box center [487, 830] width 2 height 7
click at [515, 695] on div "Progress Bar" at bounding box center [515, 830] width 2 height 7
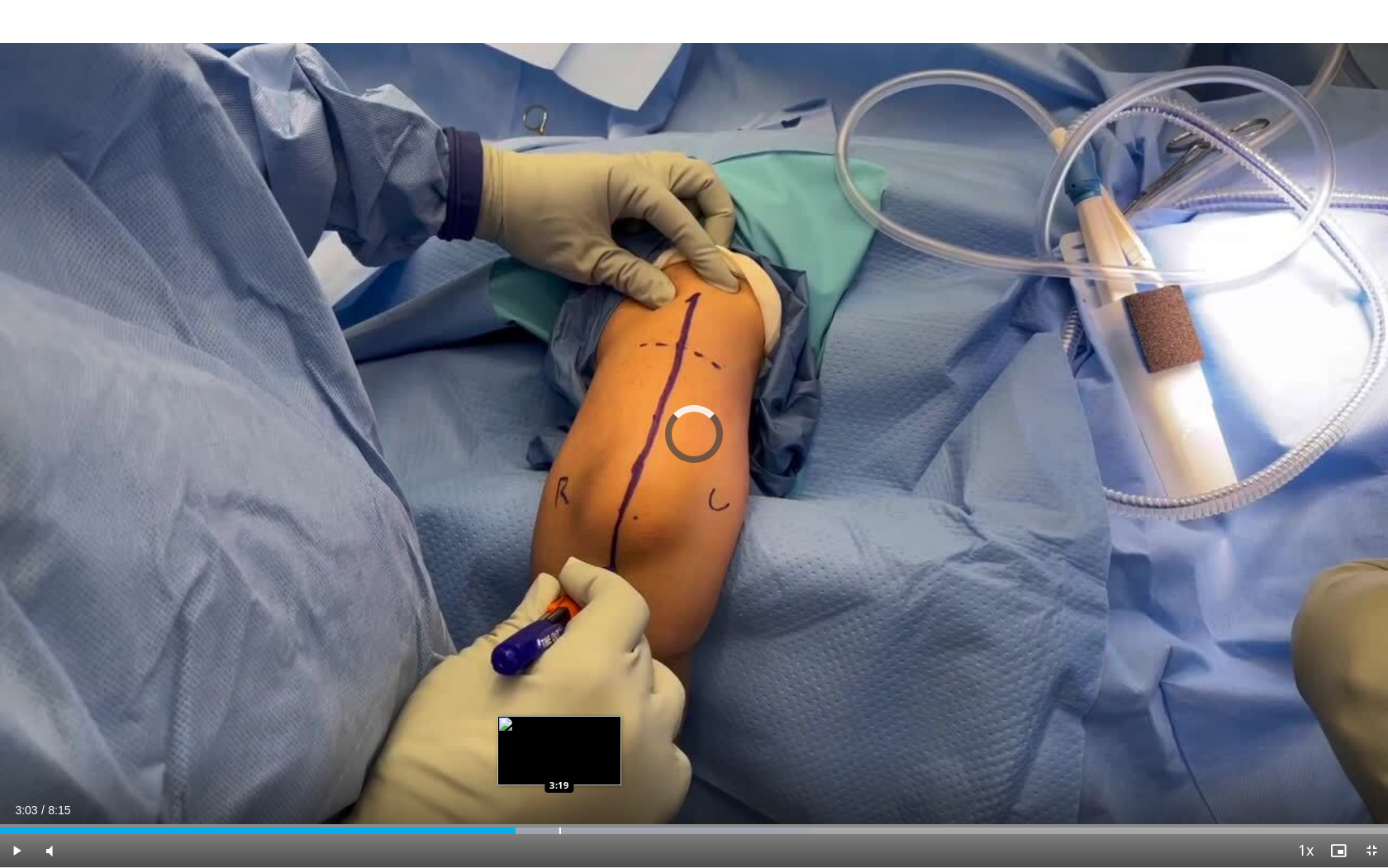
click at [559, 695] on div "Progress Bar" at bounding box center [560, 830] width 2 height 7
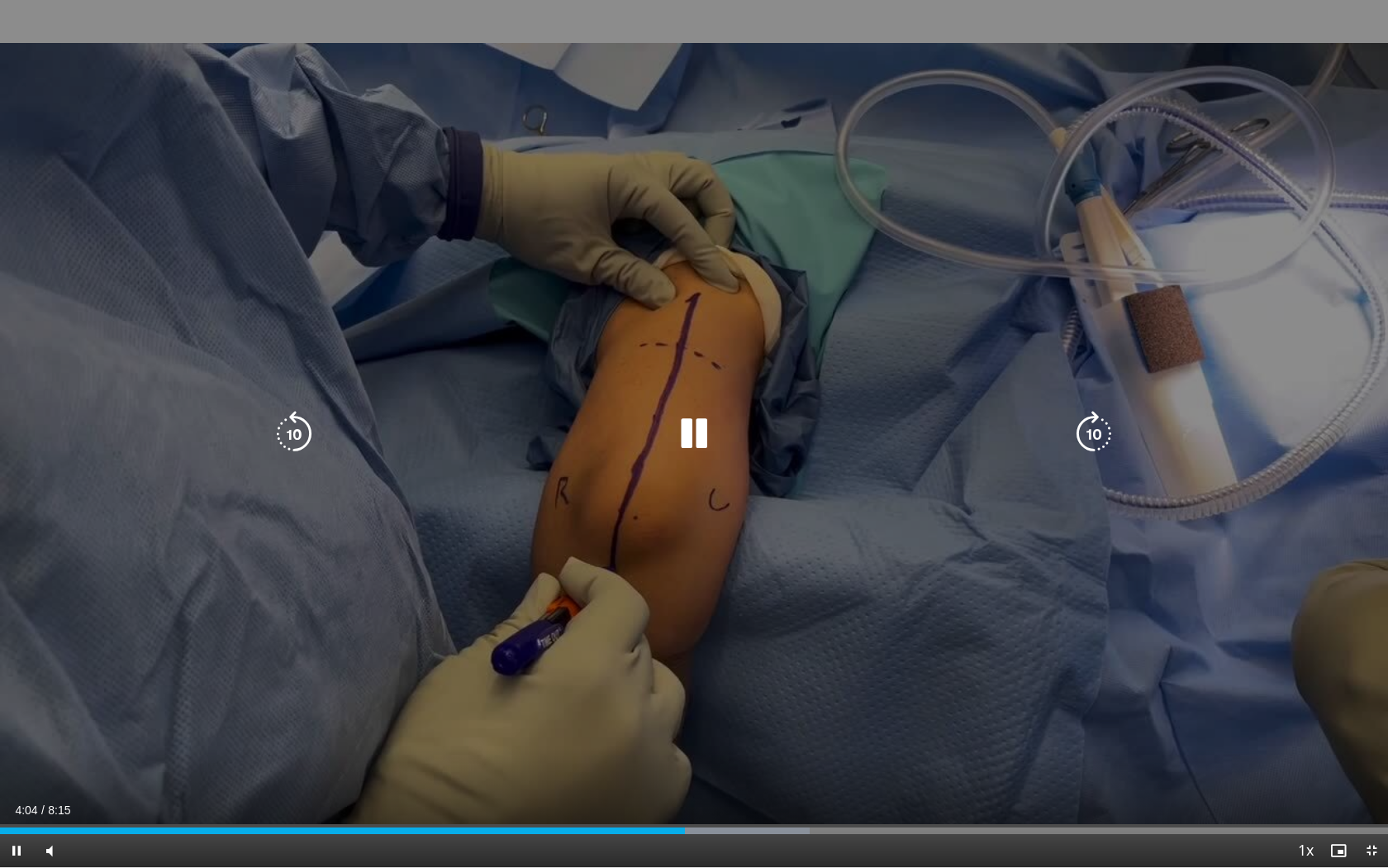
click at [695, 423] on icon "Video Player" at bounding box center [694, 434] width 46 height 46
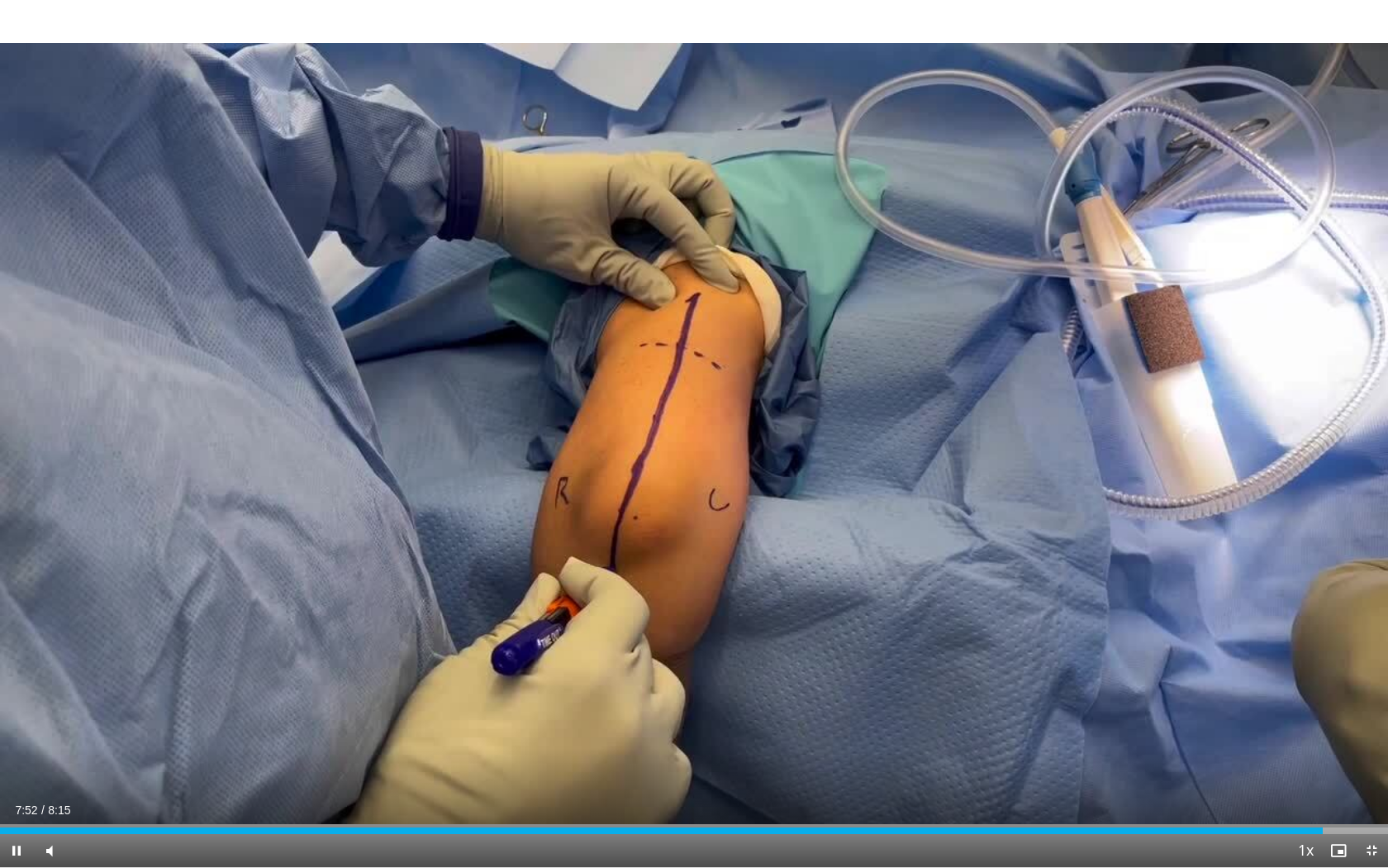
click at [1185, 695] on span "Video Player" at bounding box center [1372, 850] width 33 height 33
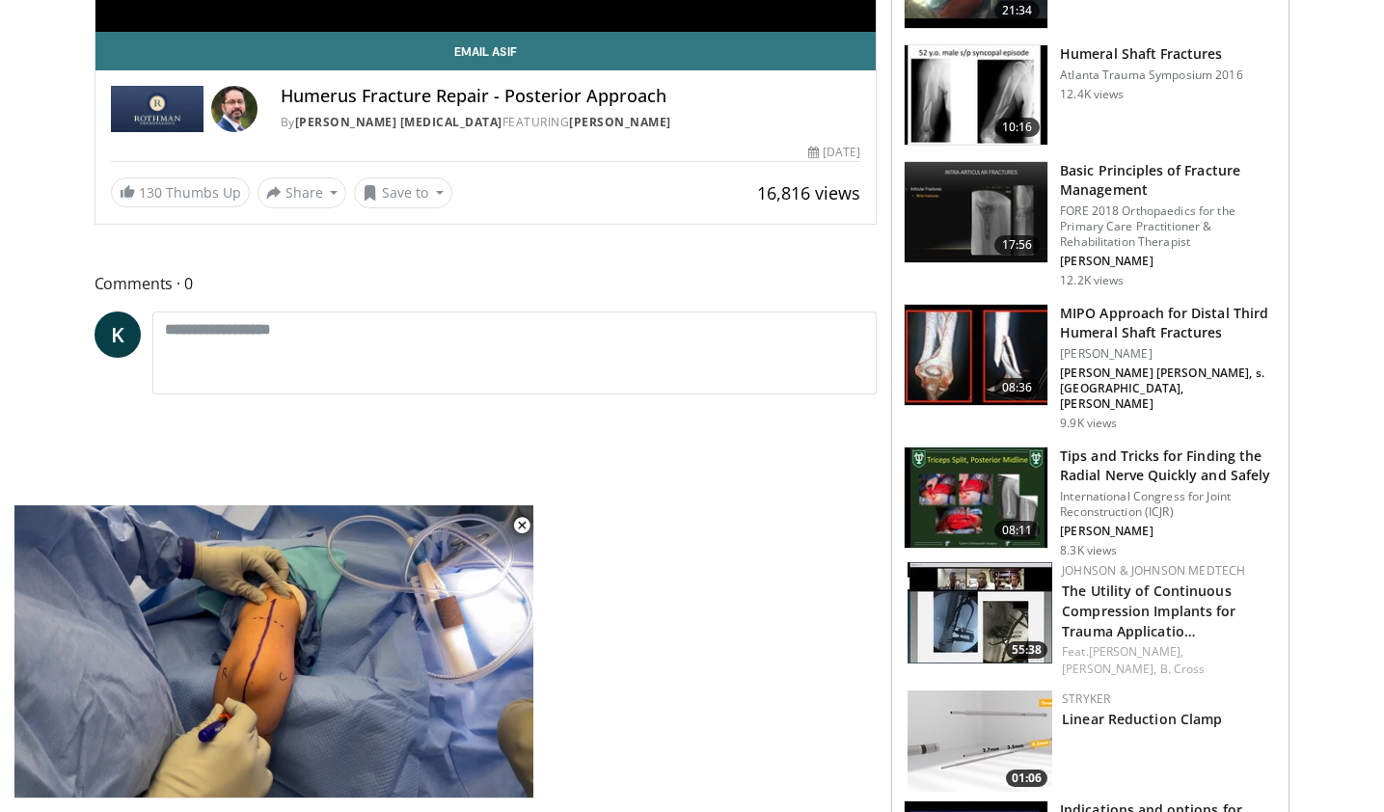
scroll to position [576, 0]
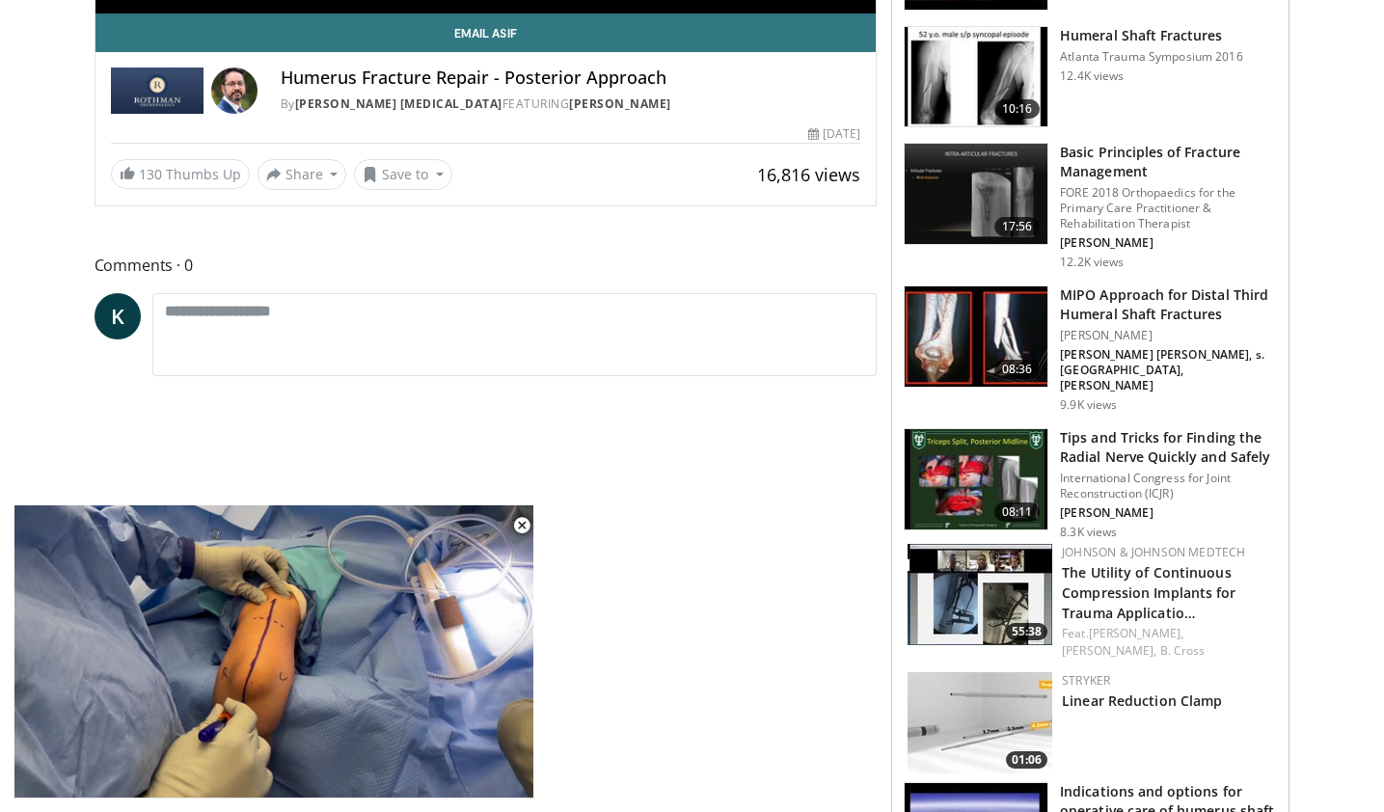
click at [1106, 429] on h3 "Tips and Tricks for Finding the Radial Nerve Quickly and Safely" at bounding box center [1168, 447] width 217 height 39
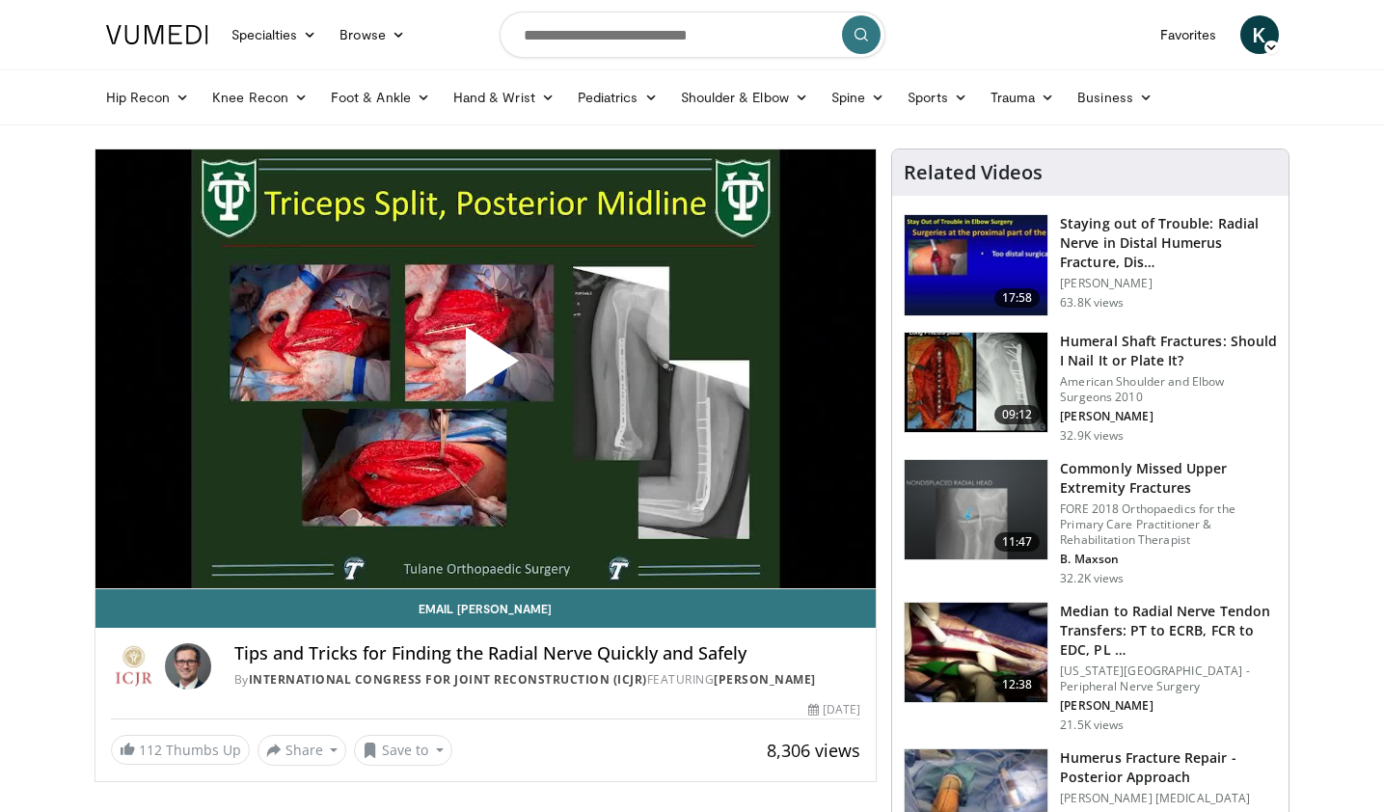
click at [485, 368] on span "Video Player" at bounding box center [485, 368] width 0 height 0
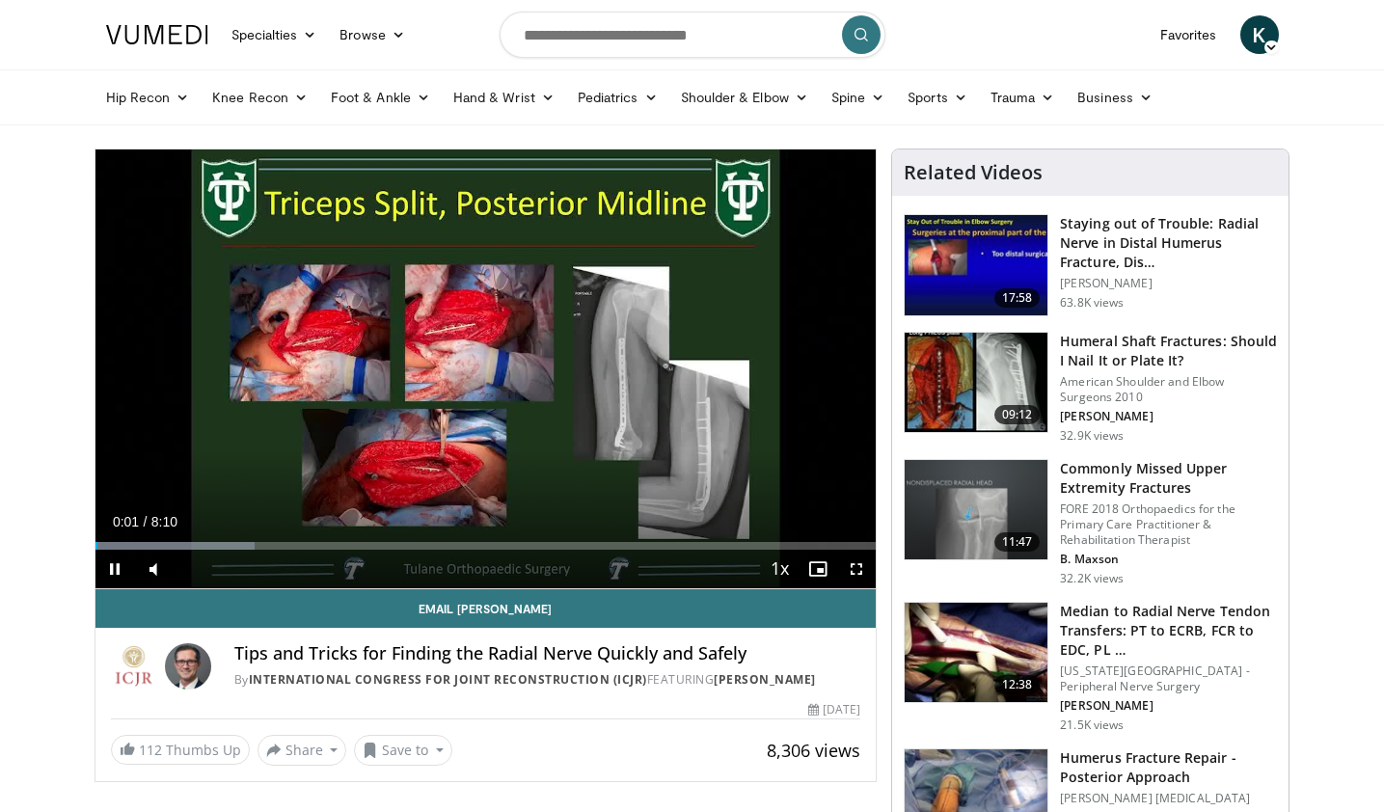
click at [861, 574] on span "Video Player" at bounding box center [856, 569] width 39 height 39
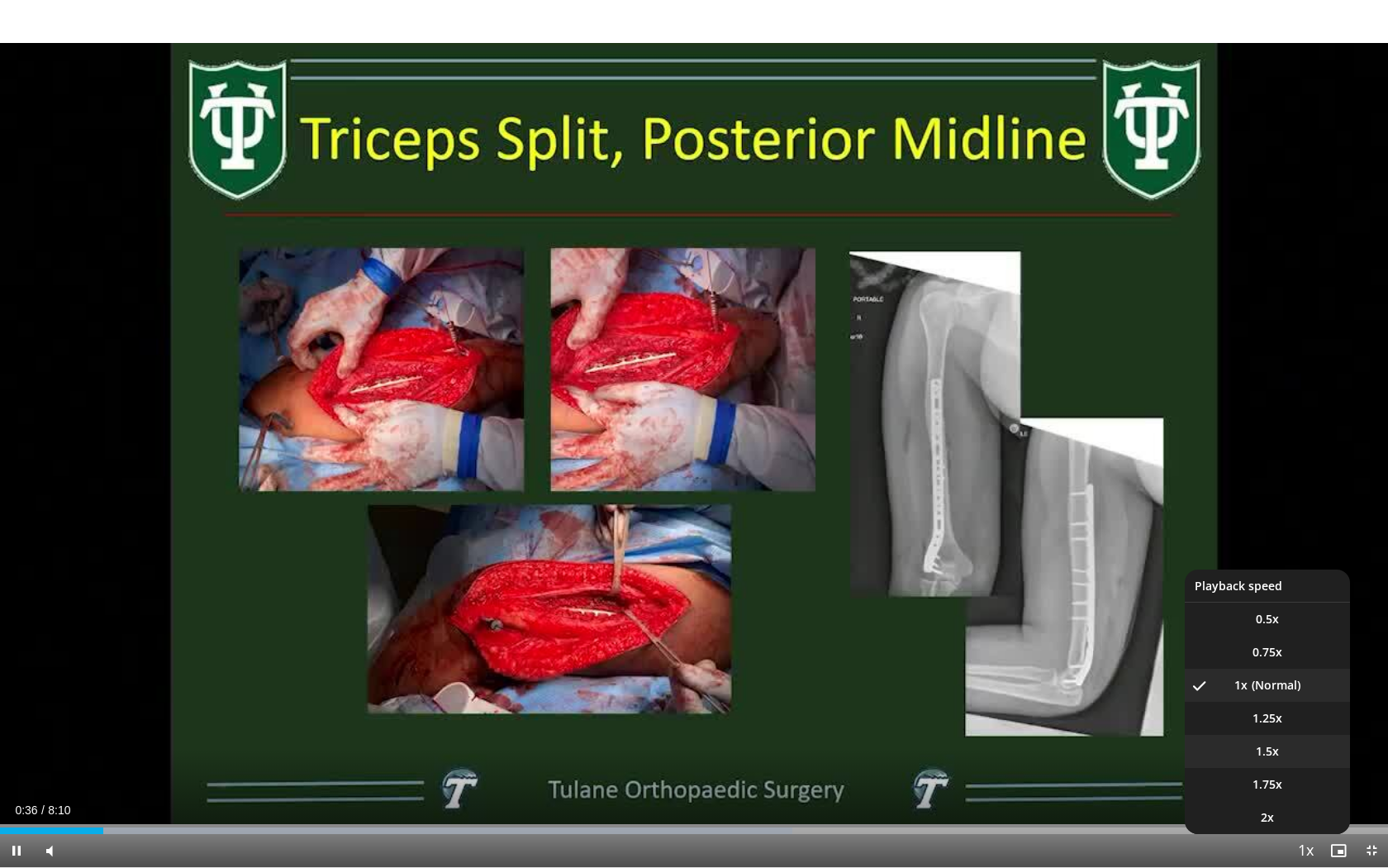
click at [1185, 695] on span "1.5x" at bounding box center [1267, 751] width 23 height 16
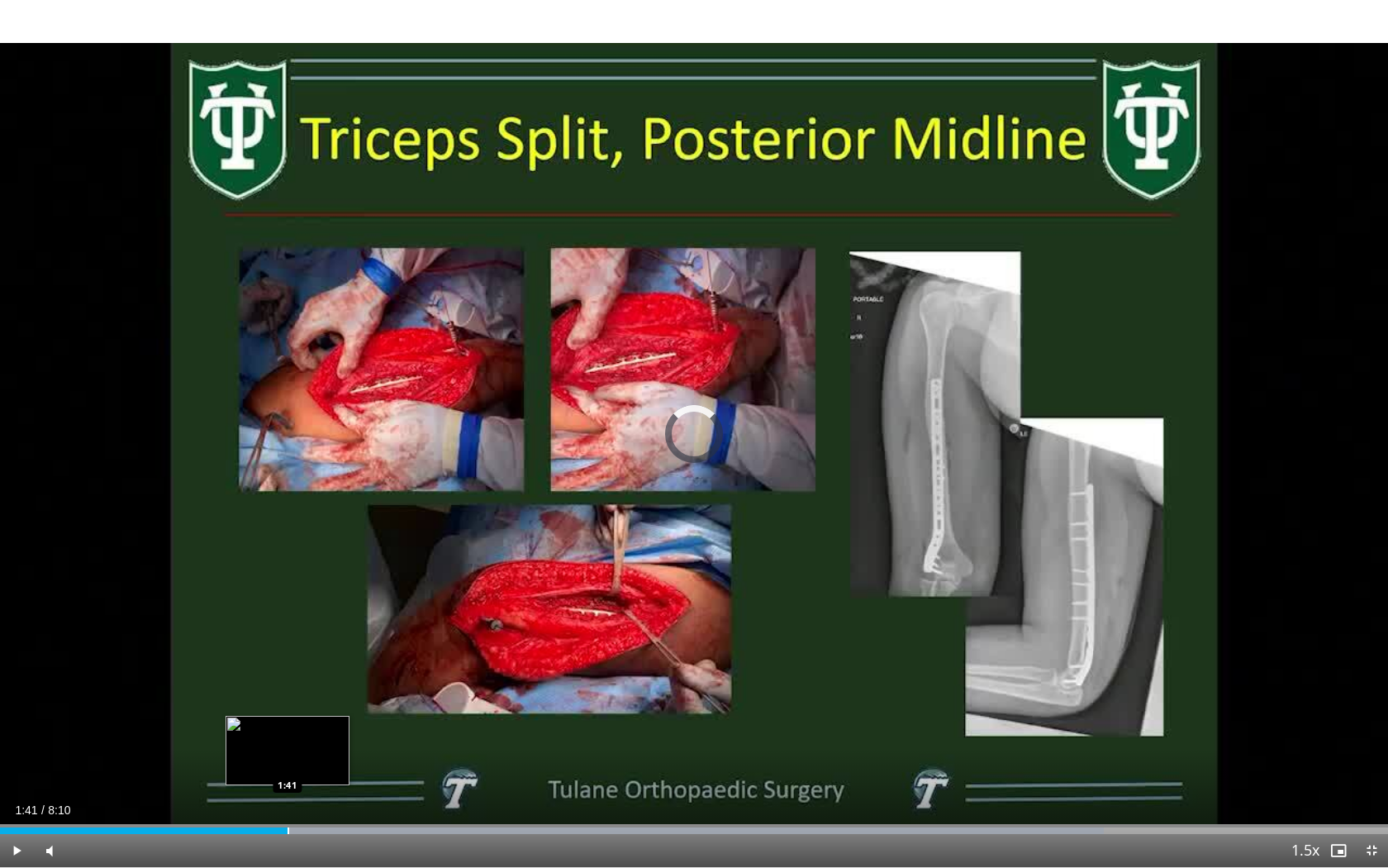
click at [288, 695] on div "Loaded : 79.50% 1:34 1:41" at bounding box center [694, 826] width 1388 height 15
click at [321, 695] on div "Progress Bar" at bounding box center [320, 830] width 2 height 7
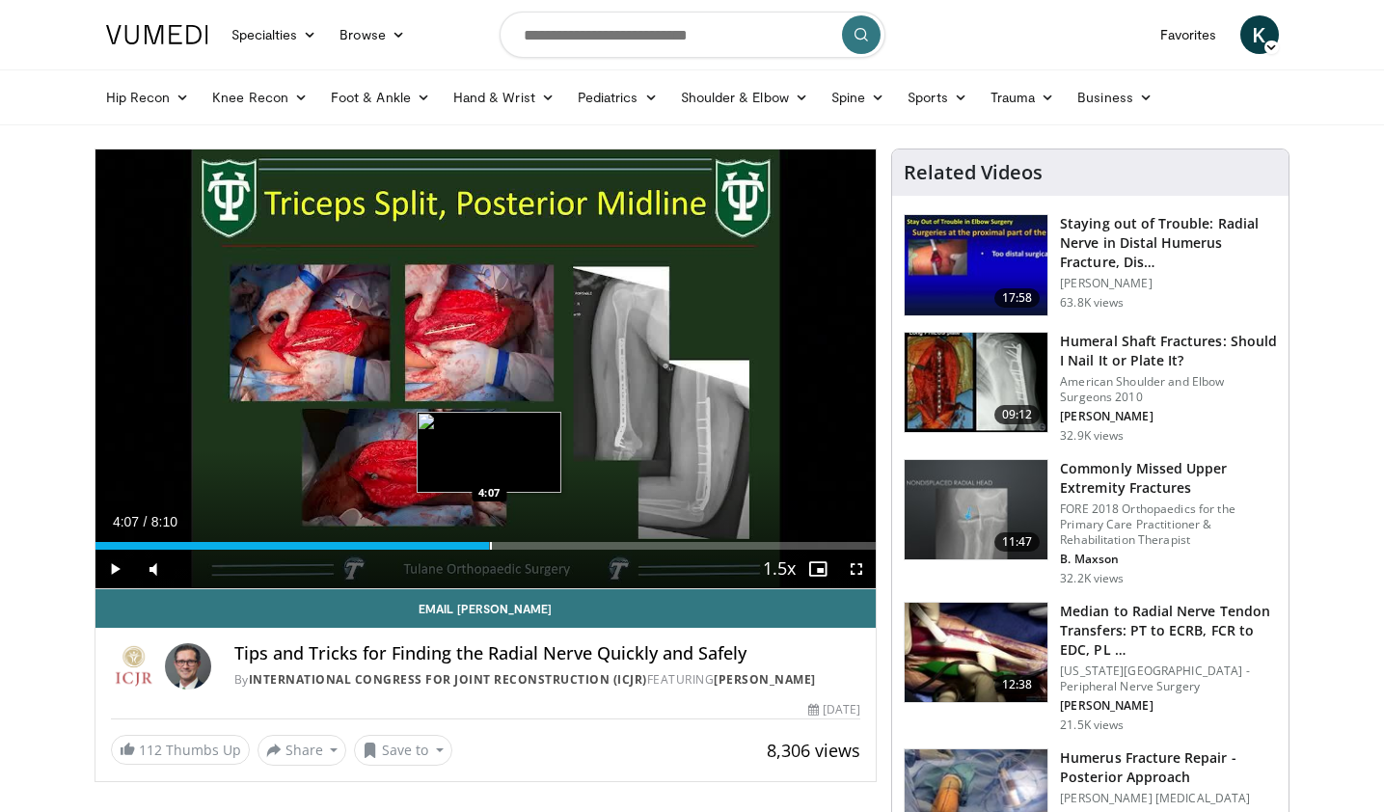
click at [490, 547] on div "Progress Bar" at bounding box center [491, 546] width 2 height 8
click at [516, 546] on div "Progress Bar" at bounding box center [517, 546] width 2 height 8
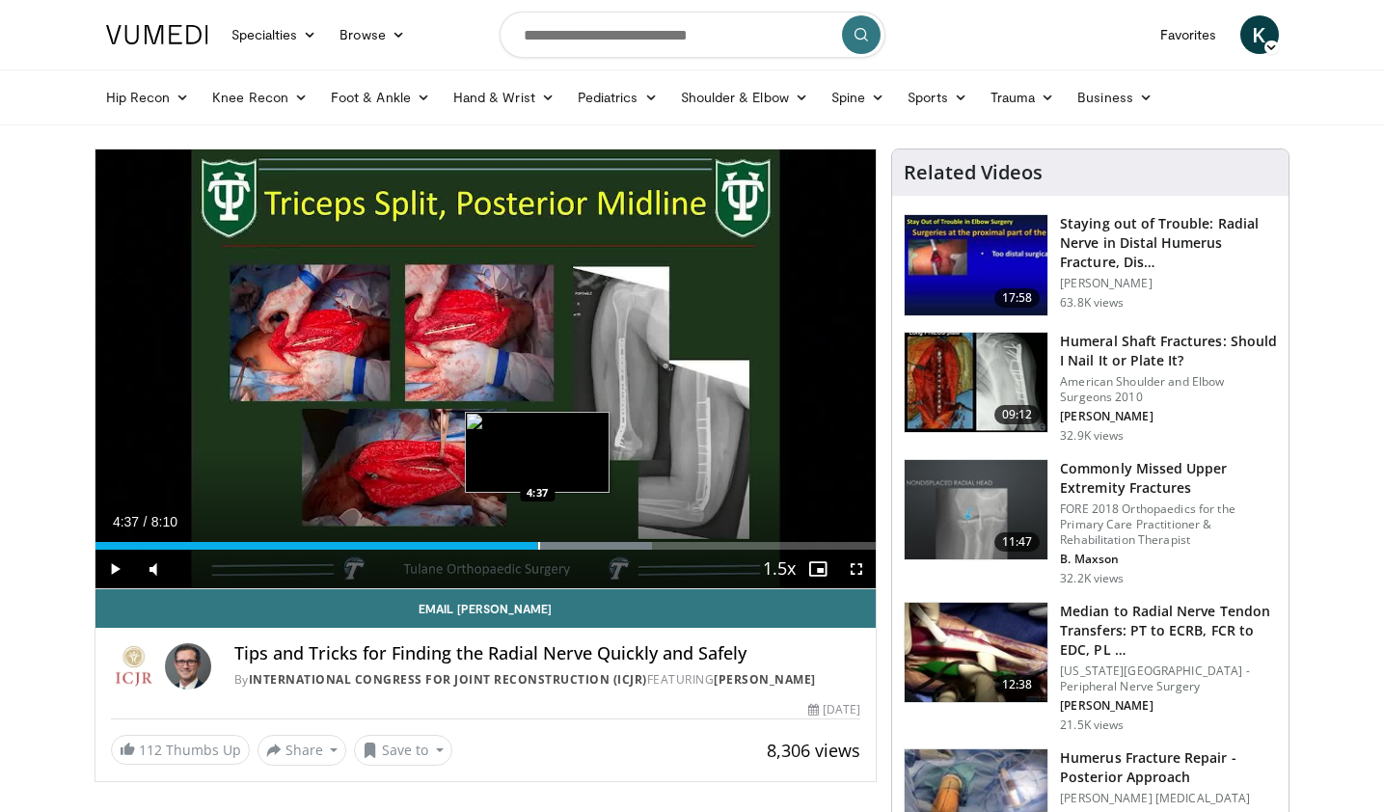
click at [538, 549] on div "Progress Bar" at bounding box center [539, 546] width 2 height 8
click at [567, 552] on div "Current Time 4:38 / Duration 8:10 Pause Skip Backward Skip Forward Mute Loaded …" at bounding box center [485, 569] width 781 height 39
click at [560, 546] on div "Progress Bar" at bounding box center [560, 546] width 2 height 8
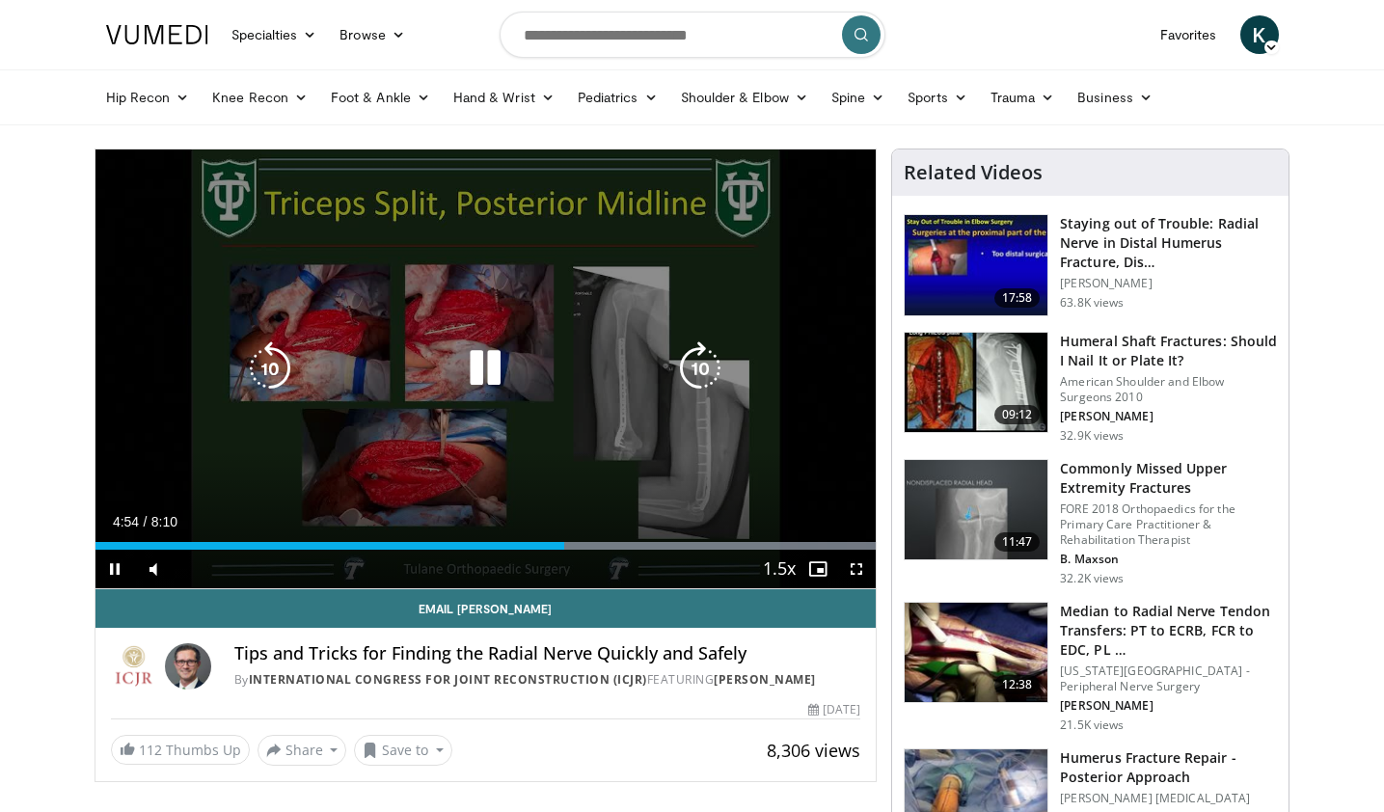
click at [550, 318] on div "10 seconds Tap to unmute" at bounding box center [485, 369] width 781 height 439
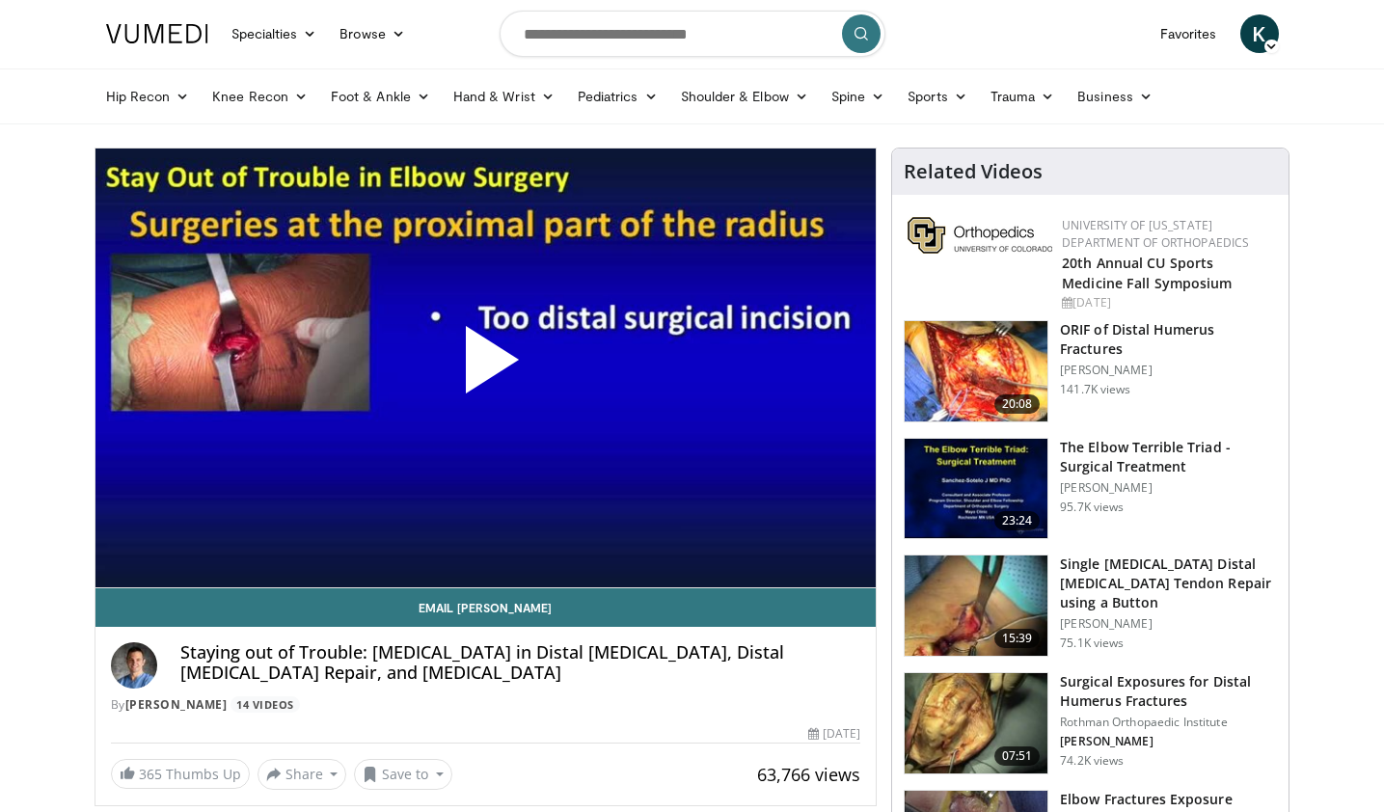
scroll to position [2, 0]
